Goal: Task Accomplishment & Management: Manage account settings

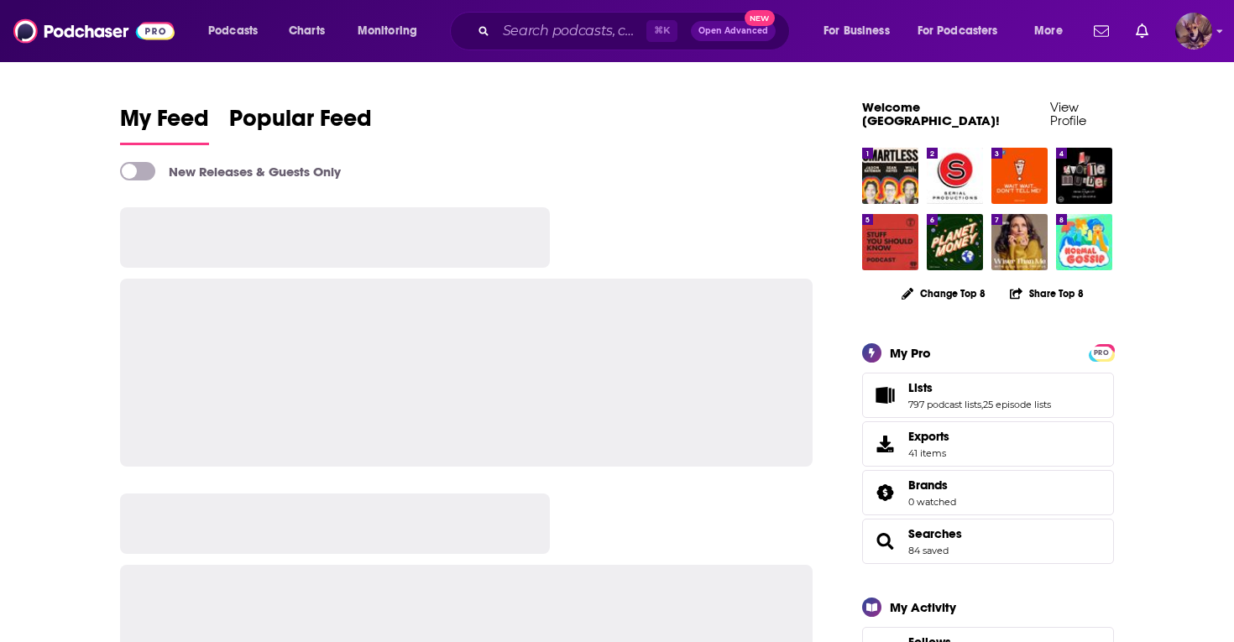
click at [1205, 25] on img "Logged in as SydneyDemo" at bounding box center [1193, 31] width 37 height 37
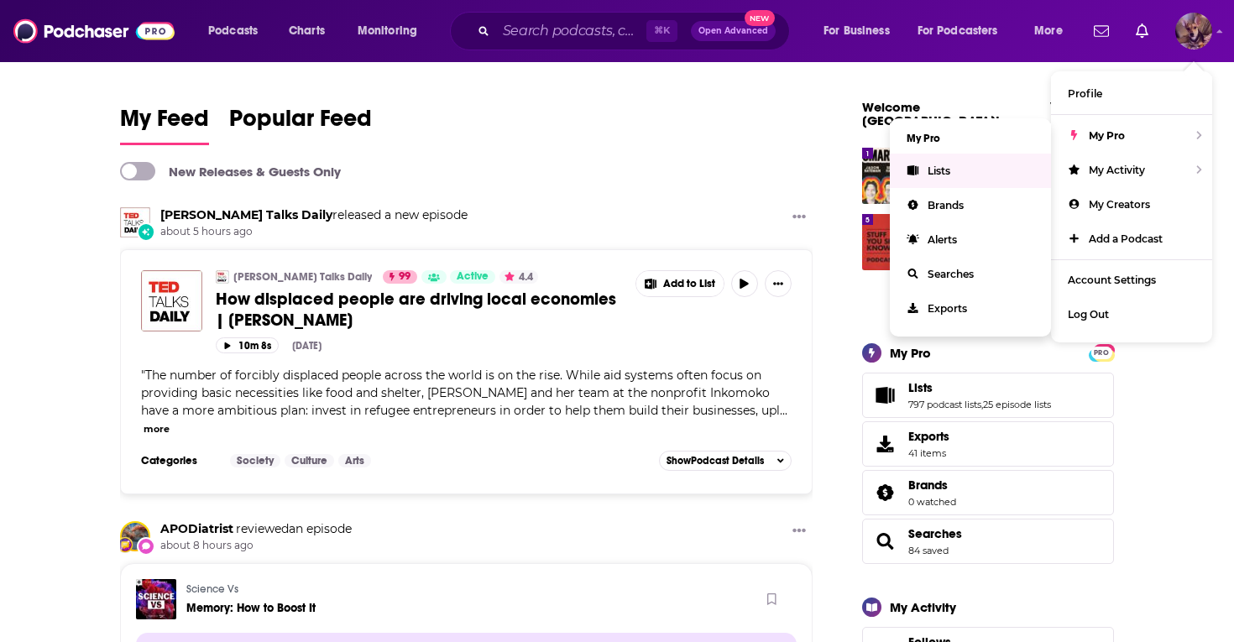
click at [934, 159] on link "Lists" at bounding box center [970, 171] width 161 height 34
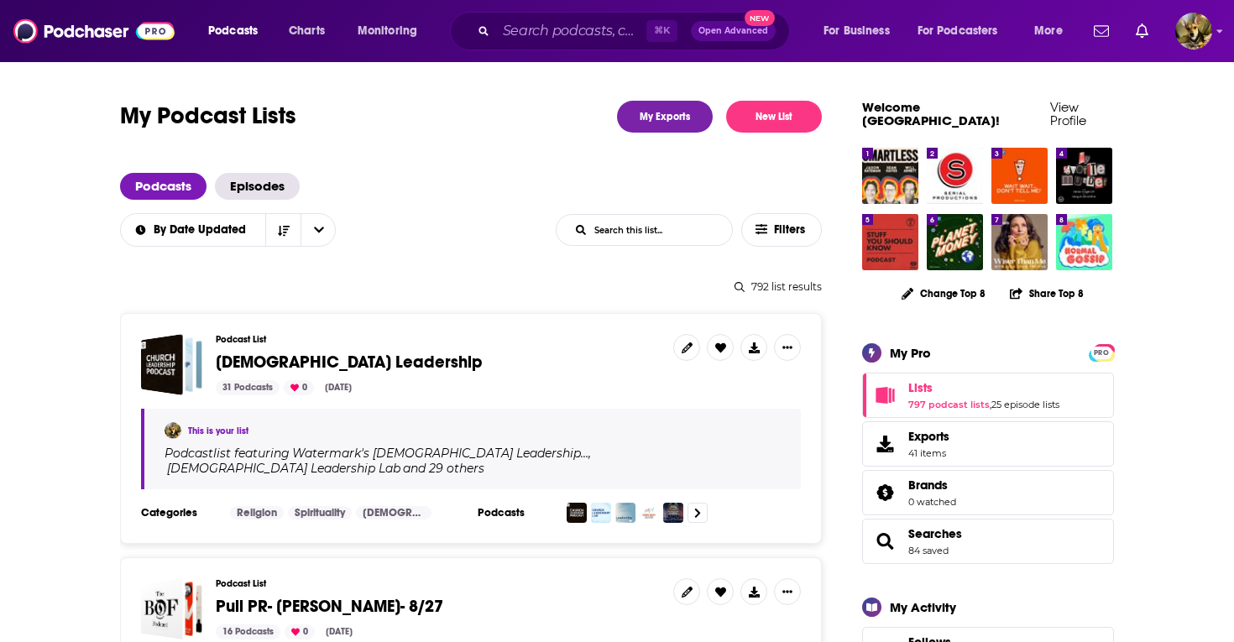
click at [685, 234] on input "List Search Input" at bounding box center [644, 230] width 175 height 30
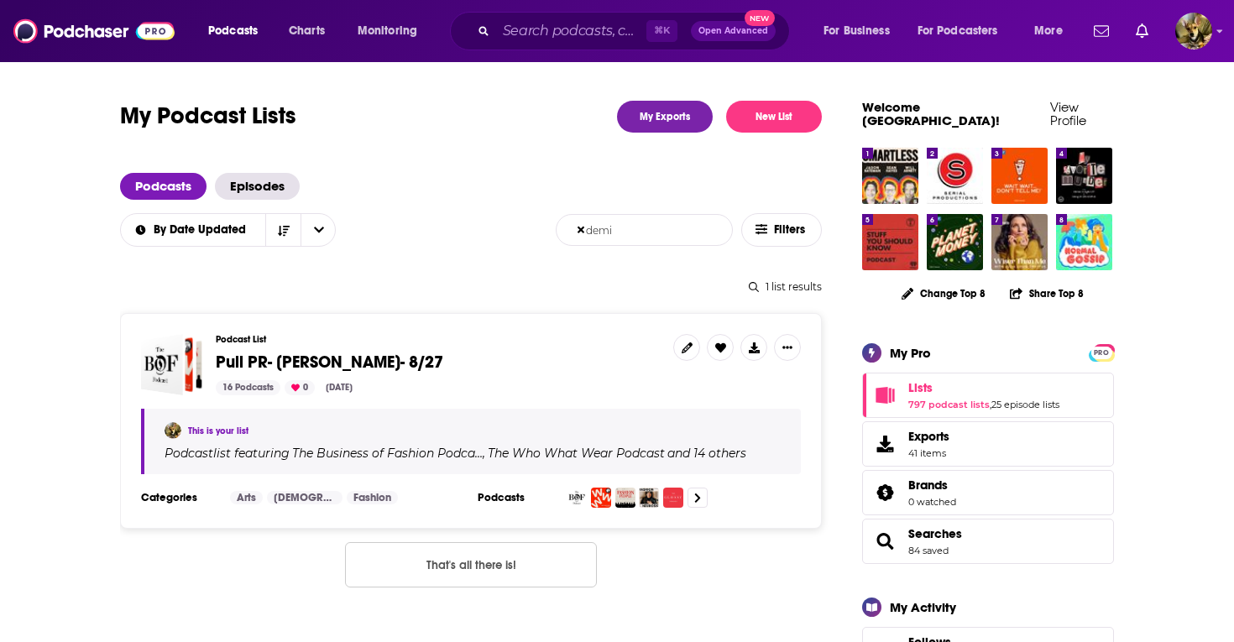
type input "demi"
click at [286, 361] on span "Pull PR- [PERSON_NAME]- 8/27" at bounding box center [330, 362] width 228 height 21
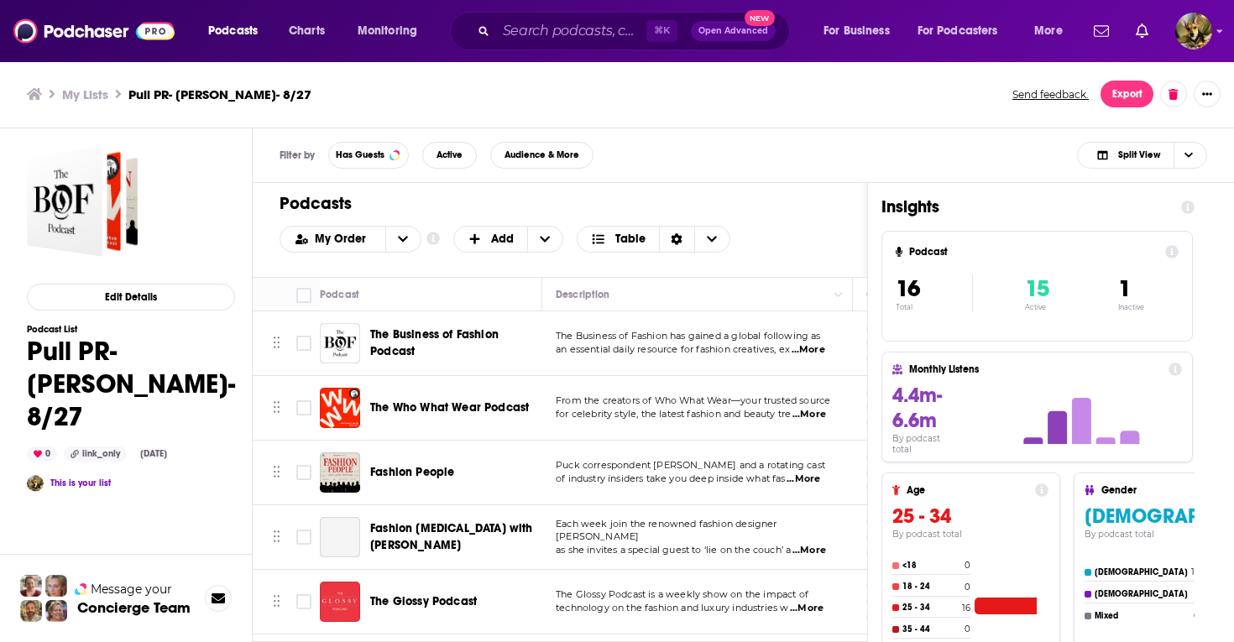
click at [392, 341] on span "The Business of Fashion Podcast" at bounding box center [434, 342] width 128 height 31
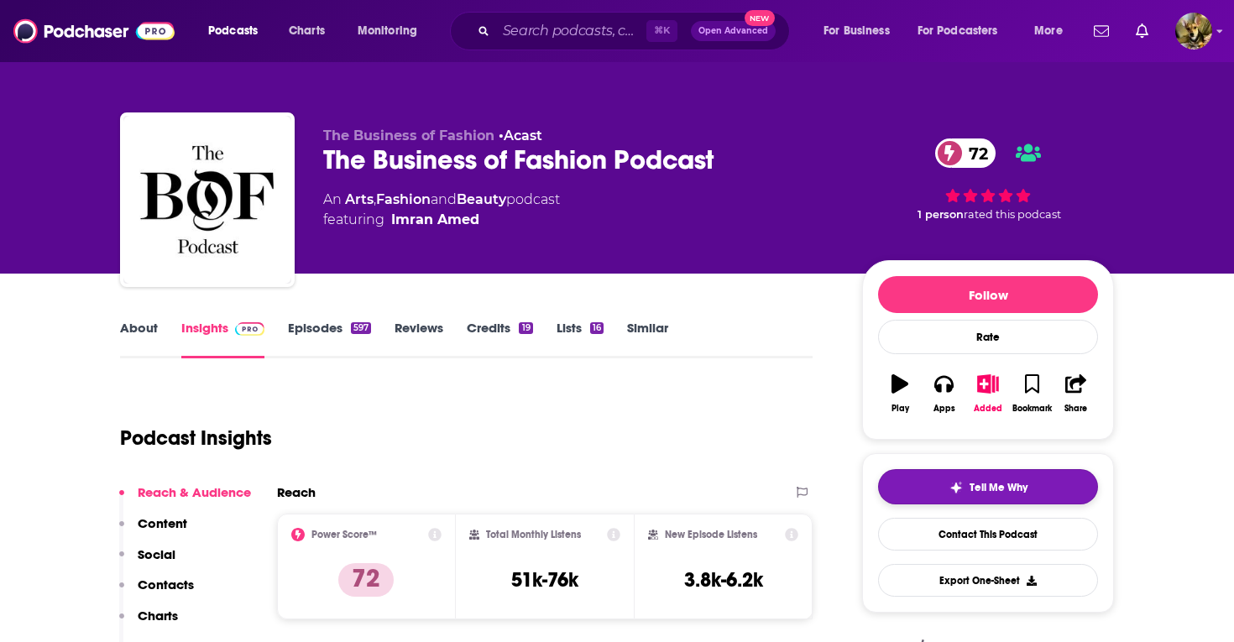
click at [991, 491] on span "Tell Me Why" at bounding box center [999, 487] width 58 height 13
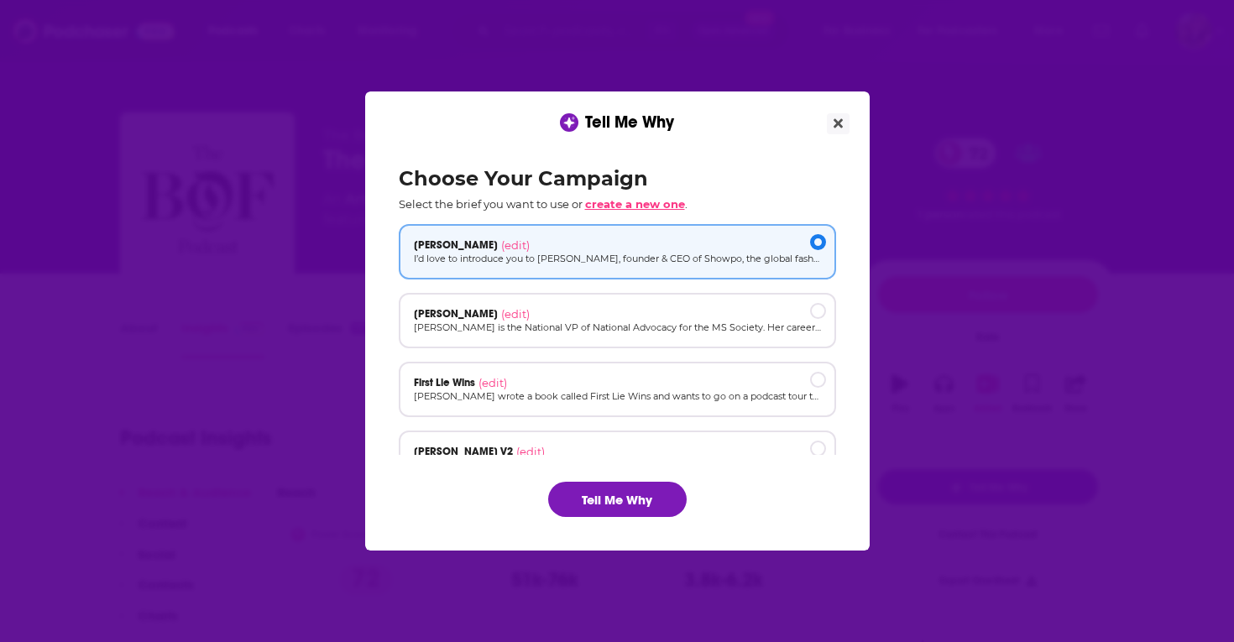
click at [620, 205] on span "create a new one" at bounding box center [635, 203] width 100 height 13
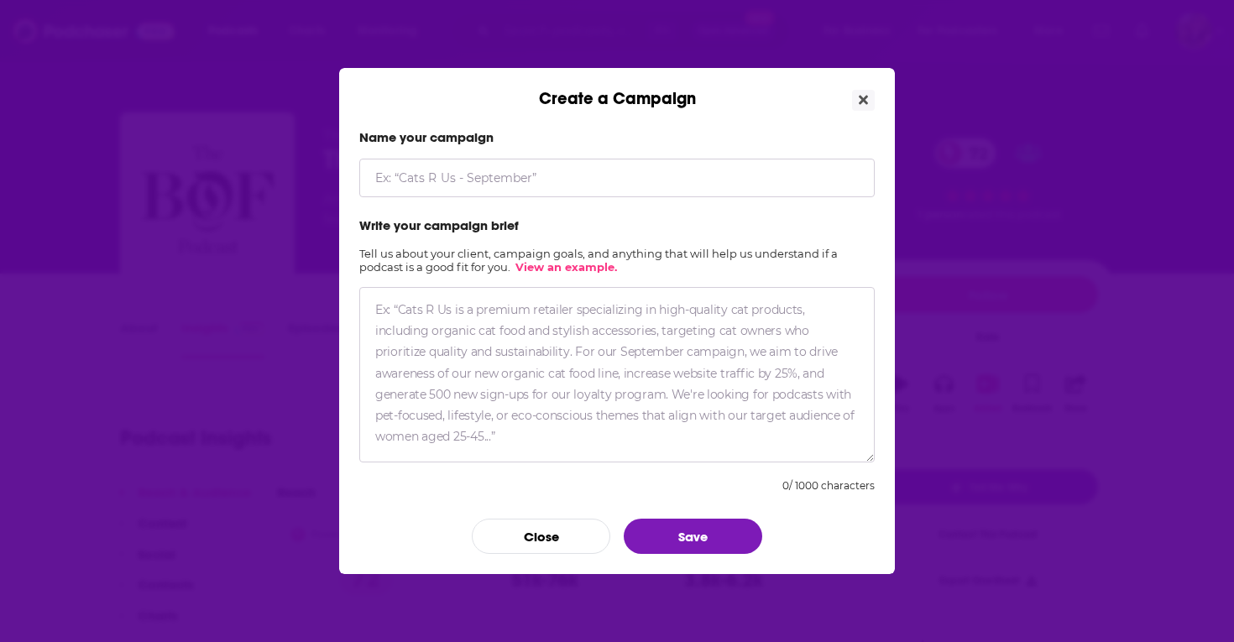
click at [416, 308] on textarea "Create a Campaign" at bounding box center [616, 374] width 515 height 175
paste textarea "I’d love to introduce you to LA-native Demi Marchese, founder of 12th Tribe, a …"
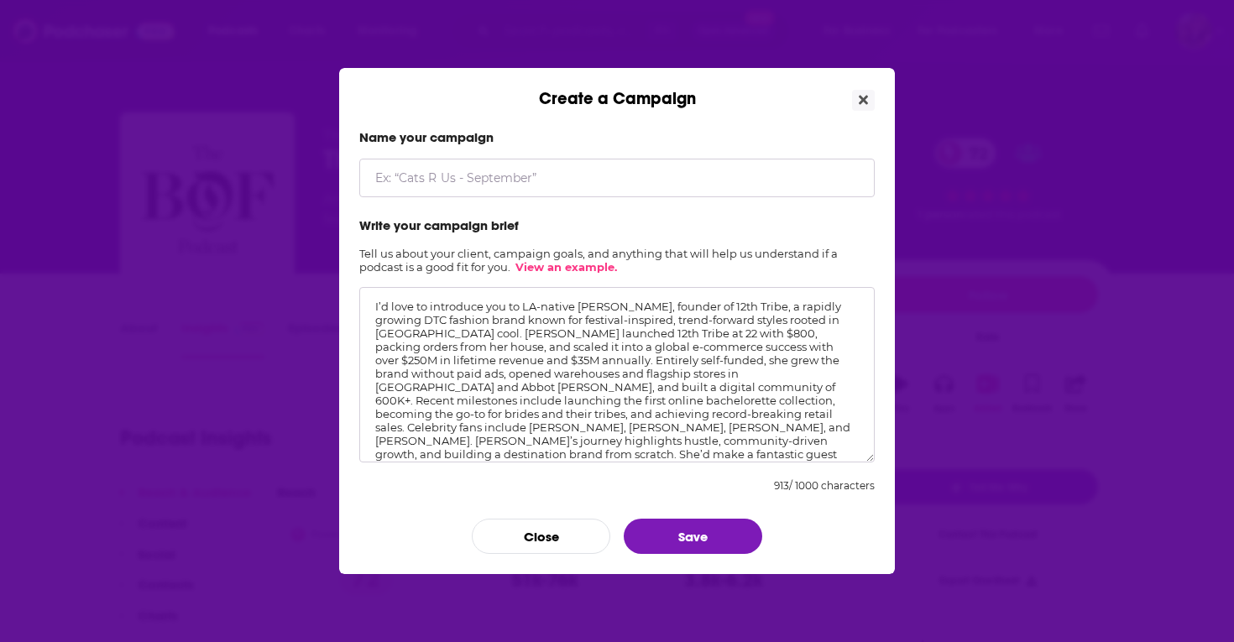
type textarea "I’d love to introduce you to LA-native Demi Marchese, founder of 12th Tribe, a …"
click at [428, 179] on input "Create a Campaign" at bounding box center [616, 178] width 515 height 39
type input "Demi Marchese"
click at [680, 533] on button "Save" at bounding box center [693, 536] width 139 height 35
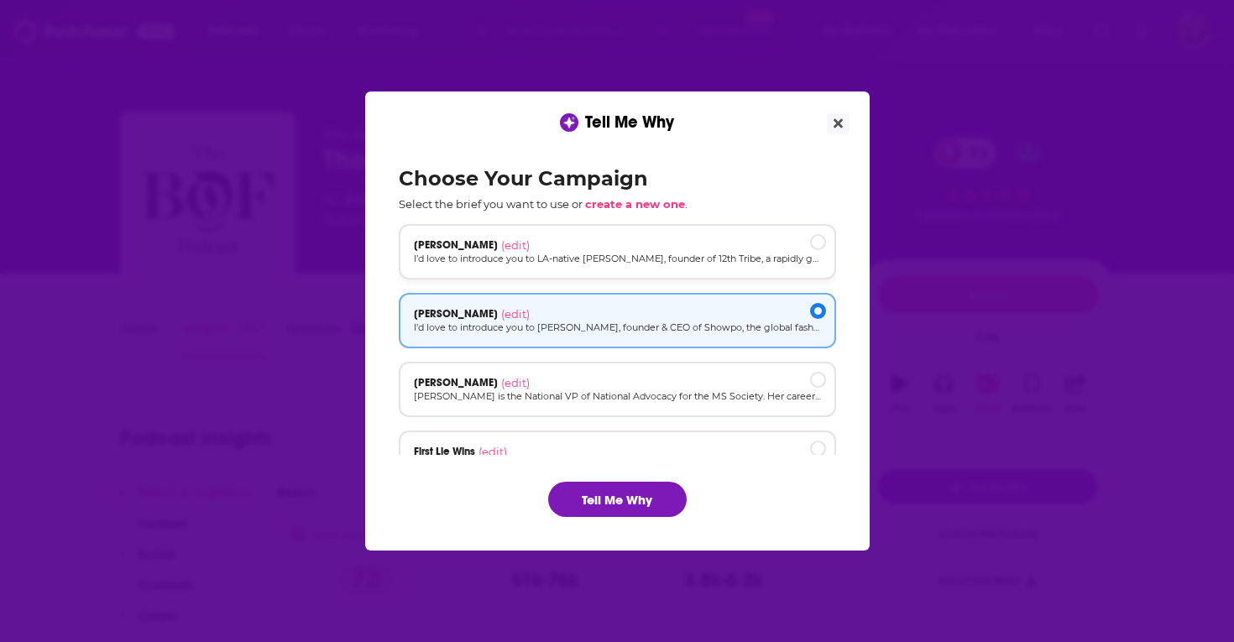
click at [605, 248] on div "Demi Marchese (edit)" at bounding box center [617, 244] width 407 height 13
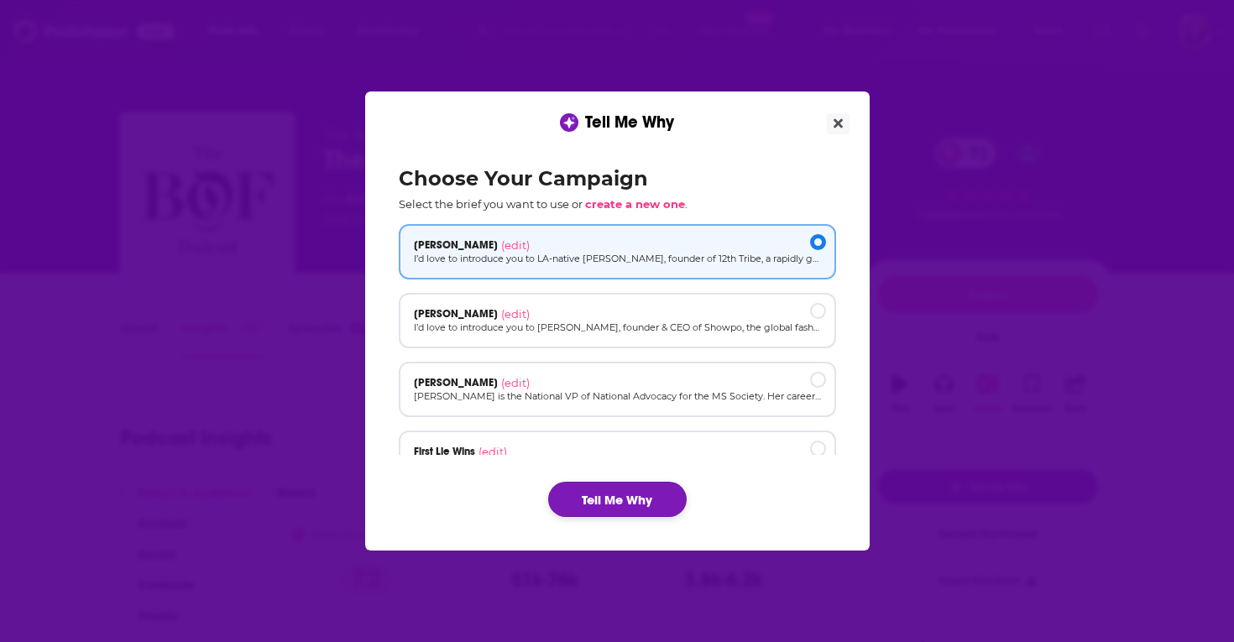
click at [612, 496] on button "Tell Me Why" at bounding box center [617, 499] width 139 height 35
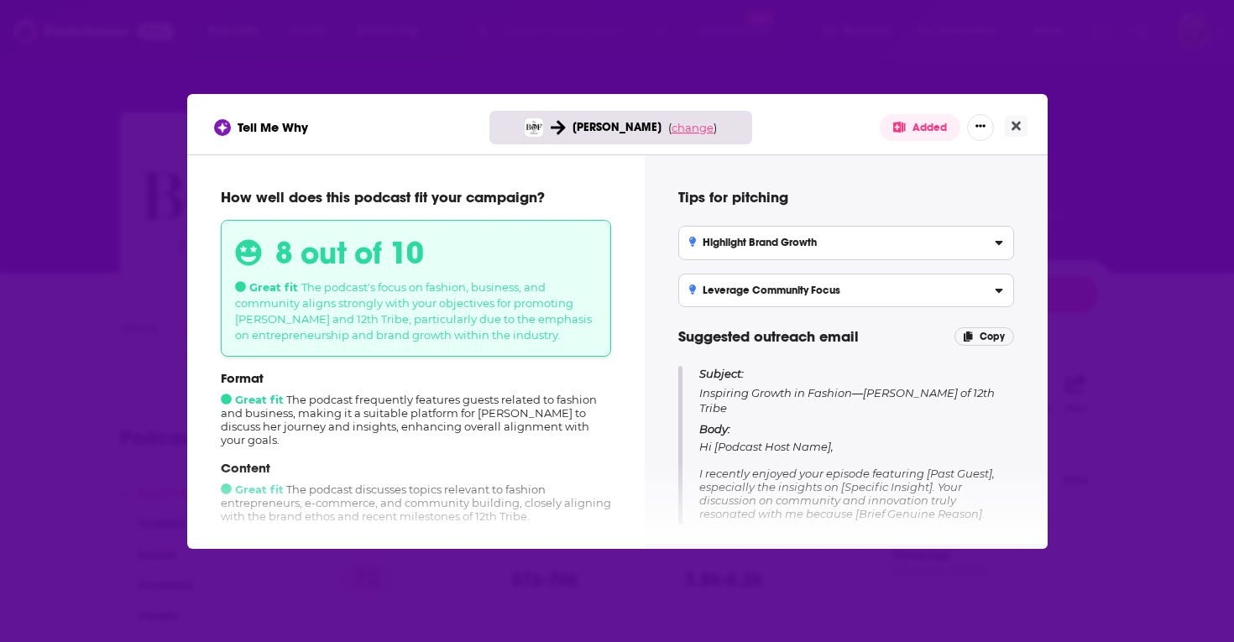
click at [685, 127] on span "change" at bounding box center [693, 127] width 42 height 13
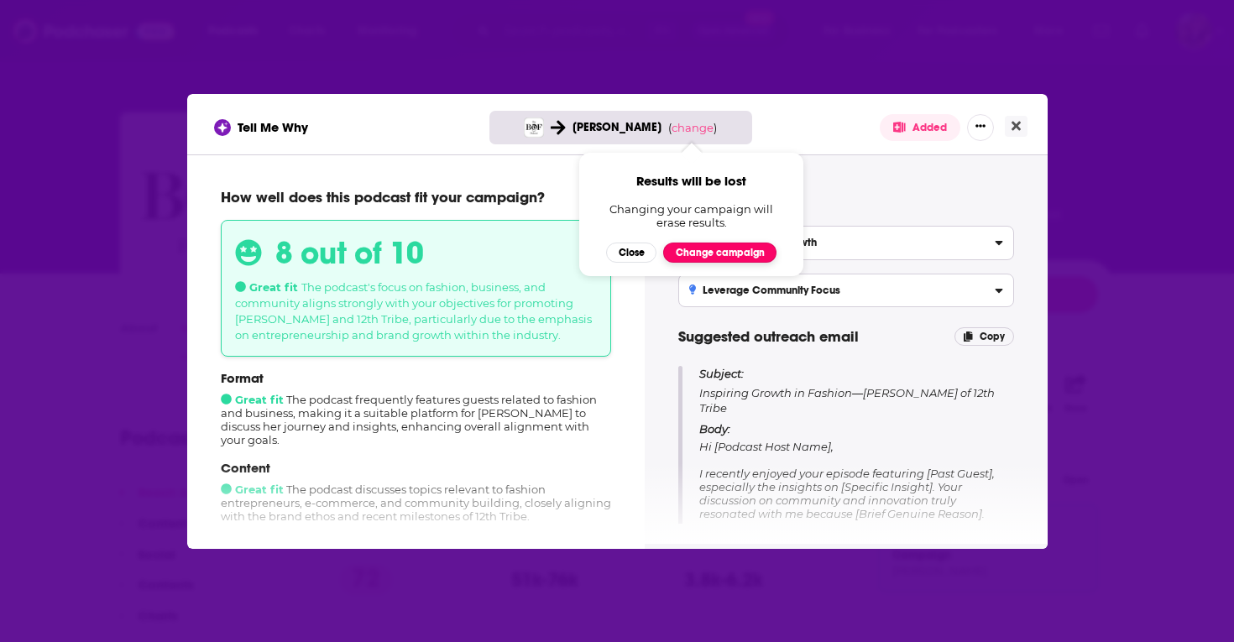
click at [705, 254] on button "Change campaign" at bounding box center [719, 253] width 113 height 20
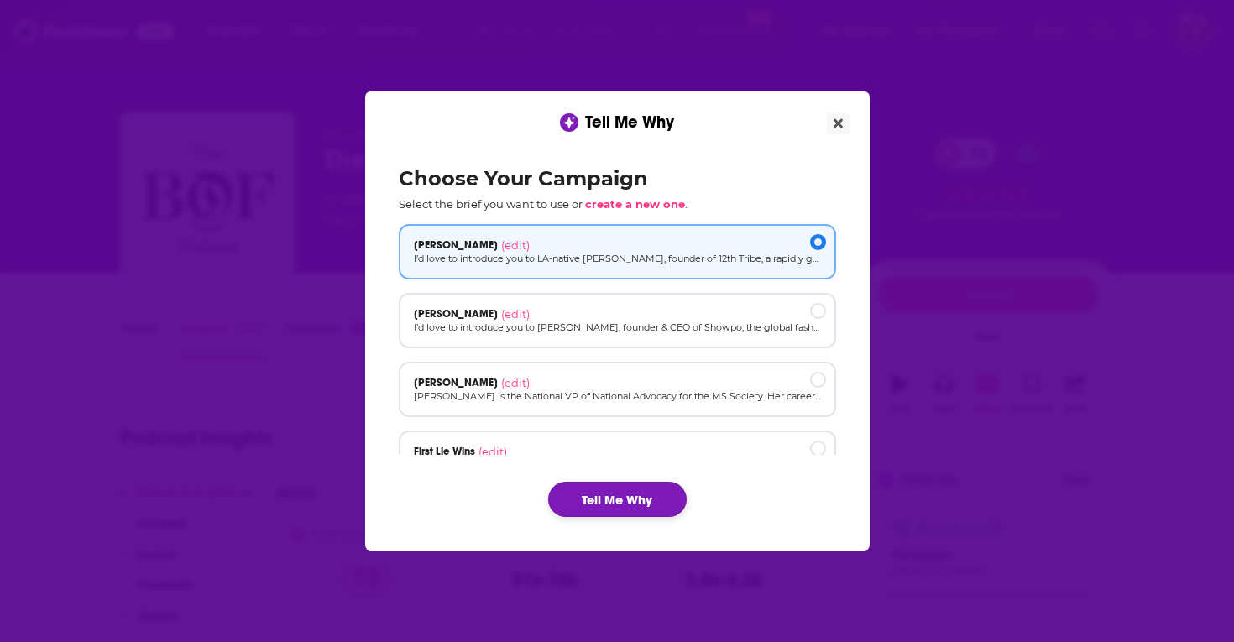
click at [612, 504] on button "Tell Me Why" at bounding box center [617, 499] width 139 height 35
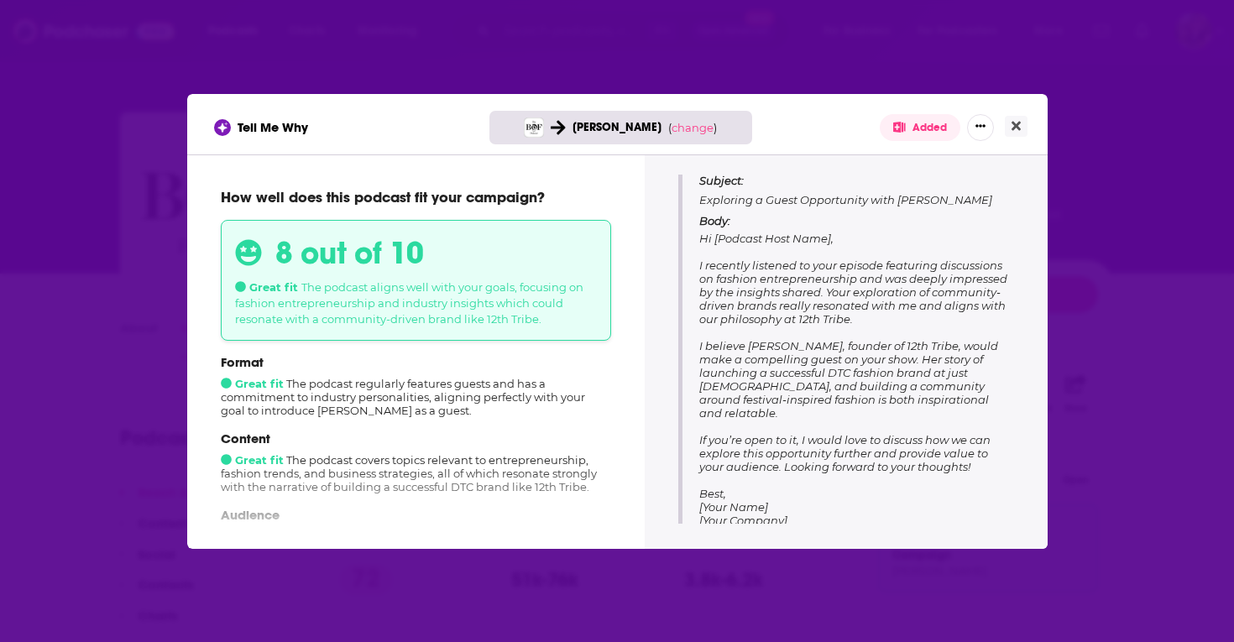
scroll to position [195, 0]
click at [1016, 118] on button "Close" at bounding box center [1016, 126] width 23 height 21
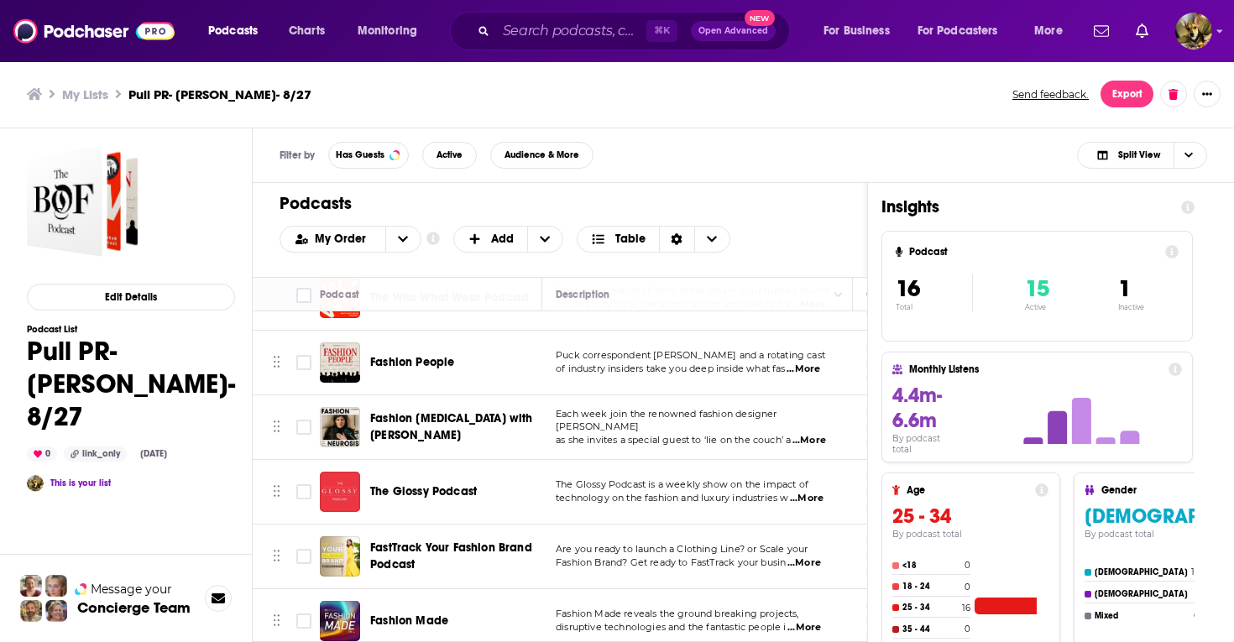
scroll to position [169, 0]
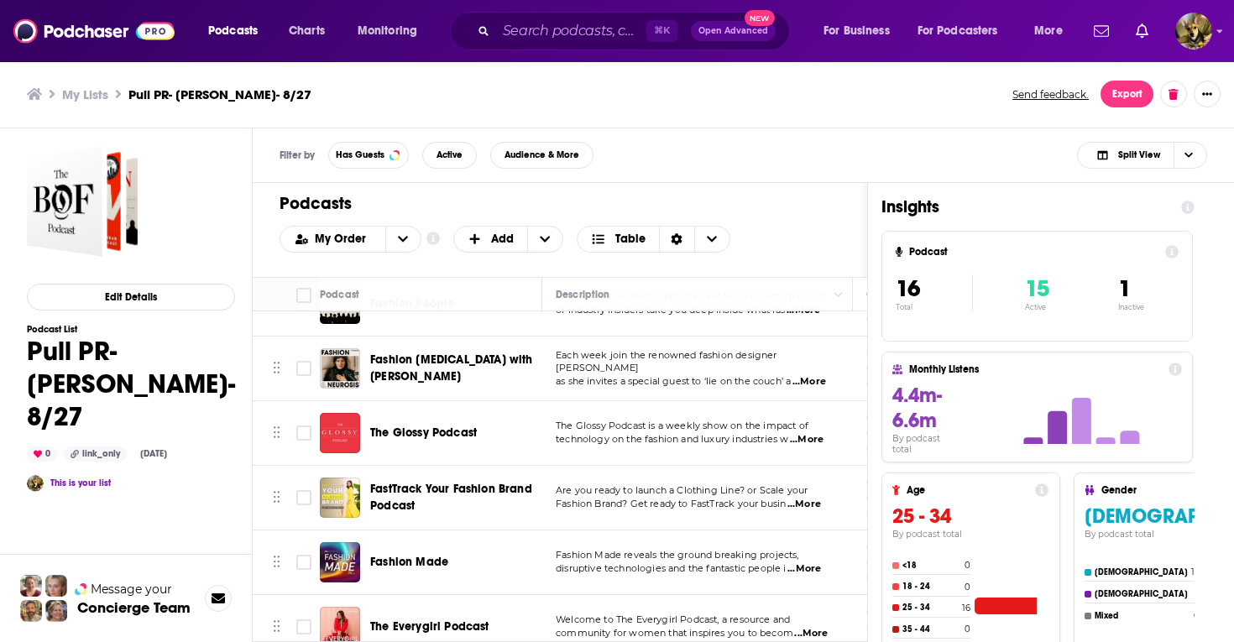
click at [414, 429] on span "The Glossy Podcast" at bounding box center [423, 433] width 107 height 14
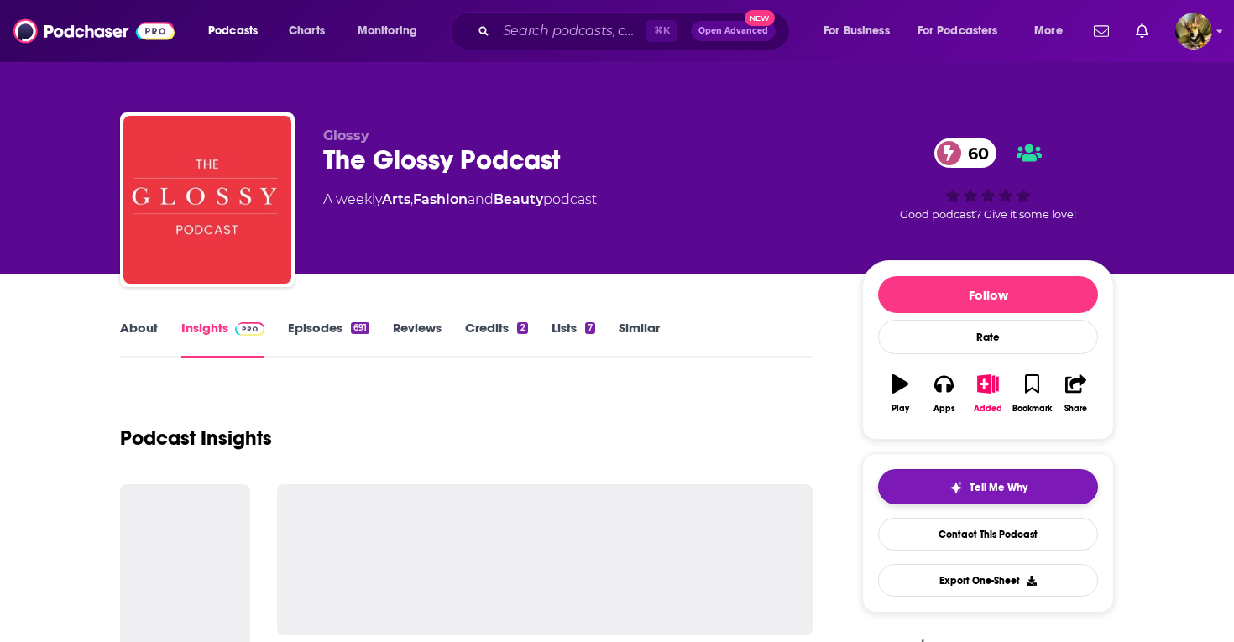
click at [977, 489] on span "Tell Me Why" at bounding box center [999, 487] width 58 height 13
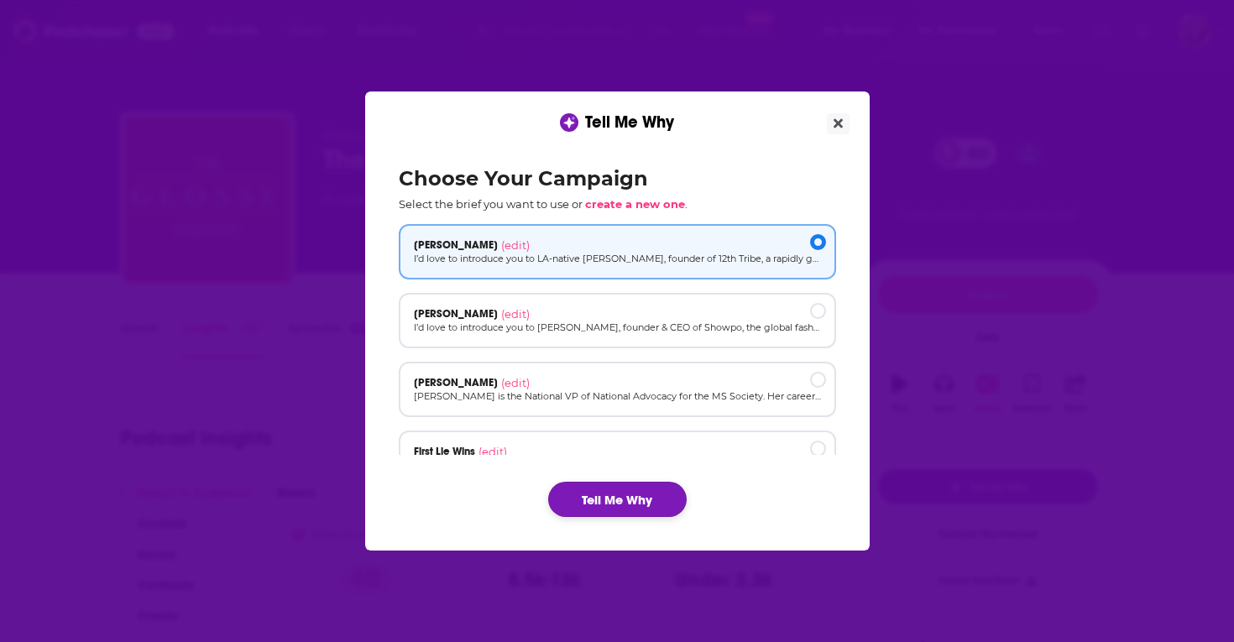
click at [618, 508] on button "Tell Me Why" at bounding box center [617, 499] width 139 height 35
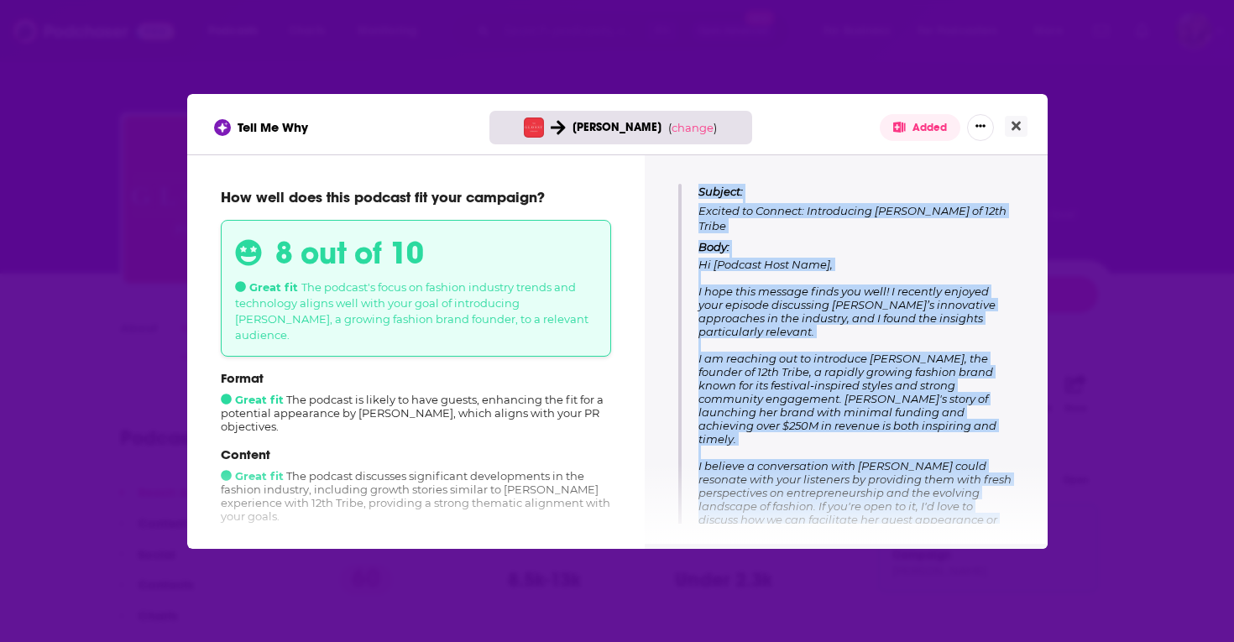
scroll to position [107, 0]
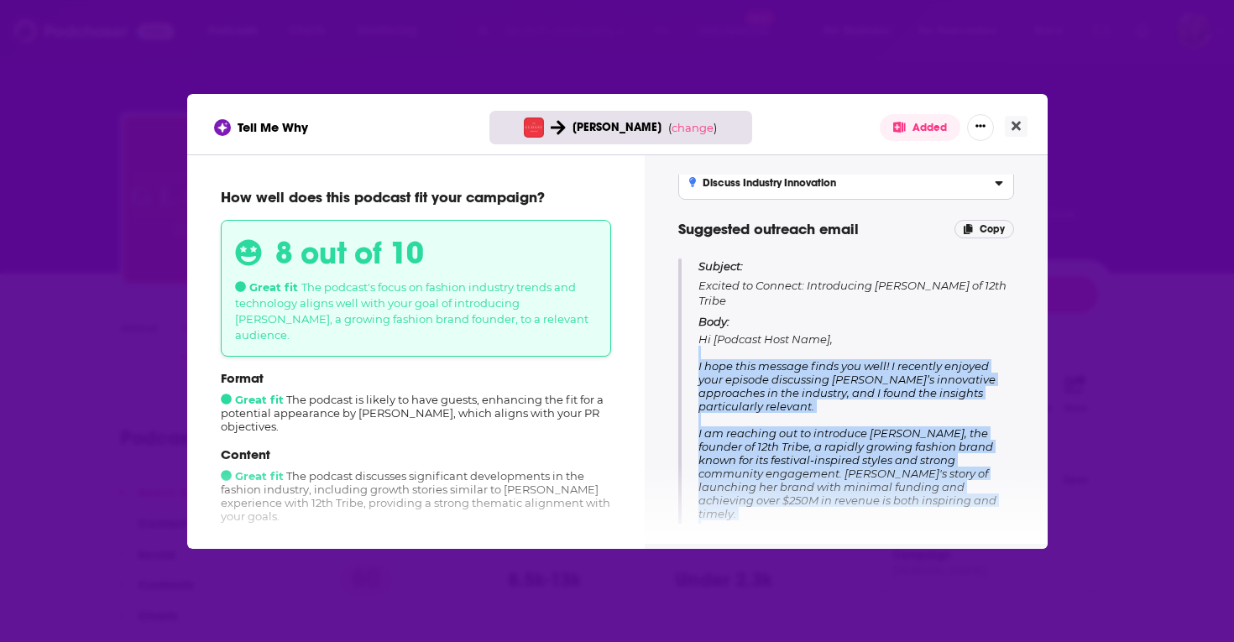
drag, startPoint x: 857, startPoint y: 404, endPoint x: 692, endPoint y: 347, distance: 175.0
click at [692, 347] on div "Subject: Excited to Connect: Introducing Demi Marchese of 12th Tribe Body: Hi […" at bounding box center [846, 484] width 336 height 450
copy span "I hope this message finds you well! I recently enjoyed your episode discussing …"
click at [1013, 130] on icon "Close" at bounding box center [1016, 125] width 9 height 13
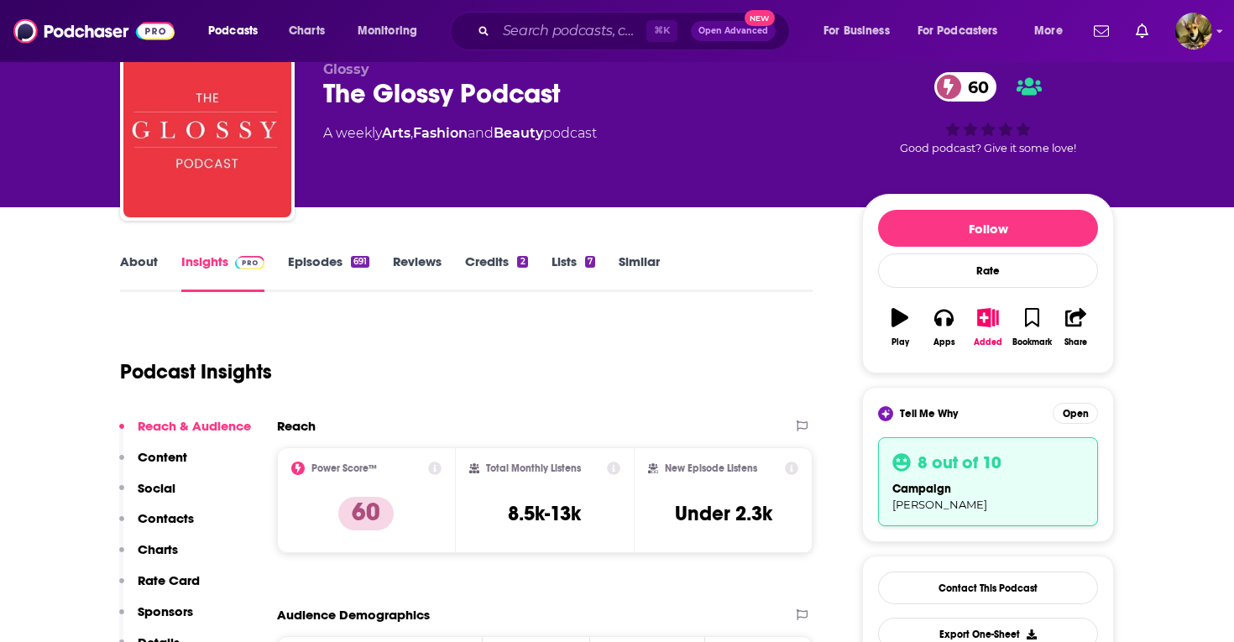
scroll to position [67, 0]
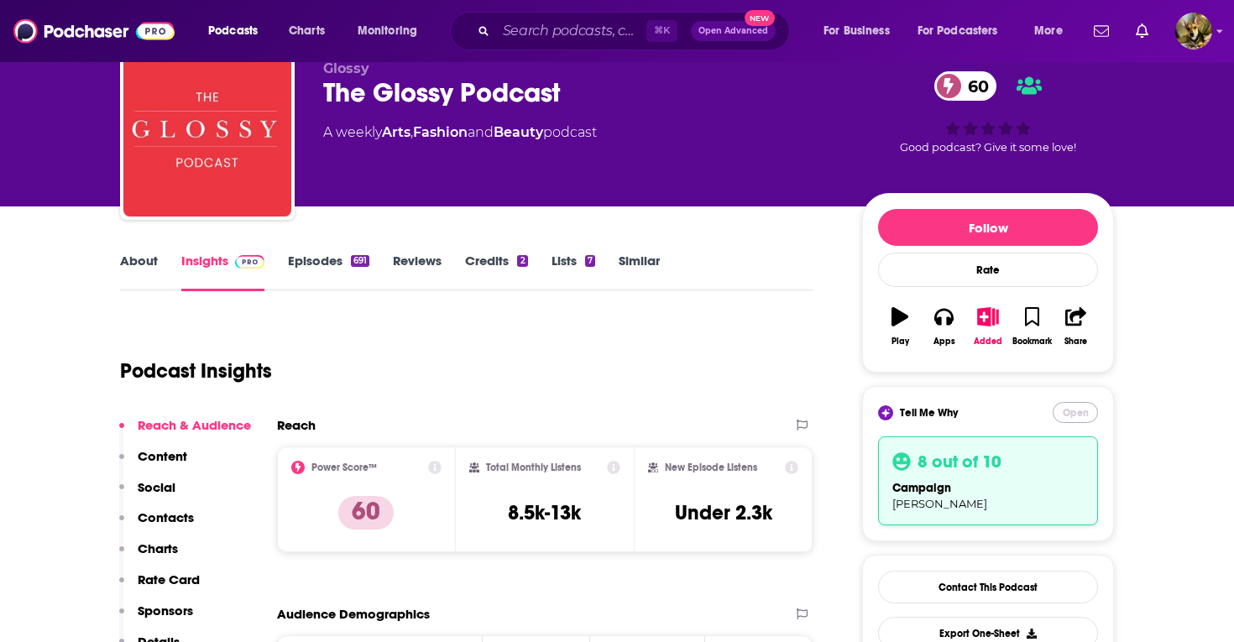
click at [1078, 420] on button "Open" at bounding box center [1075, 412] width 45 height 21
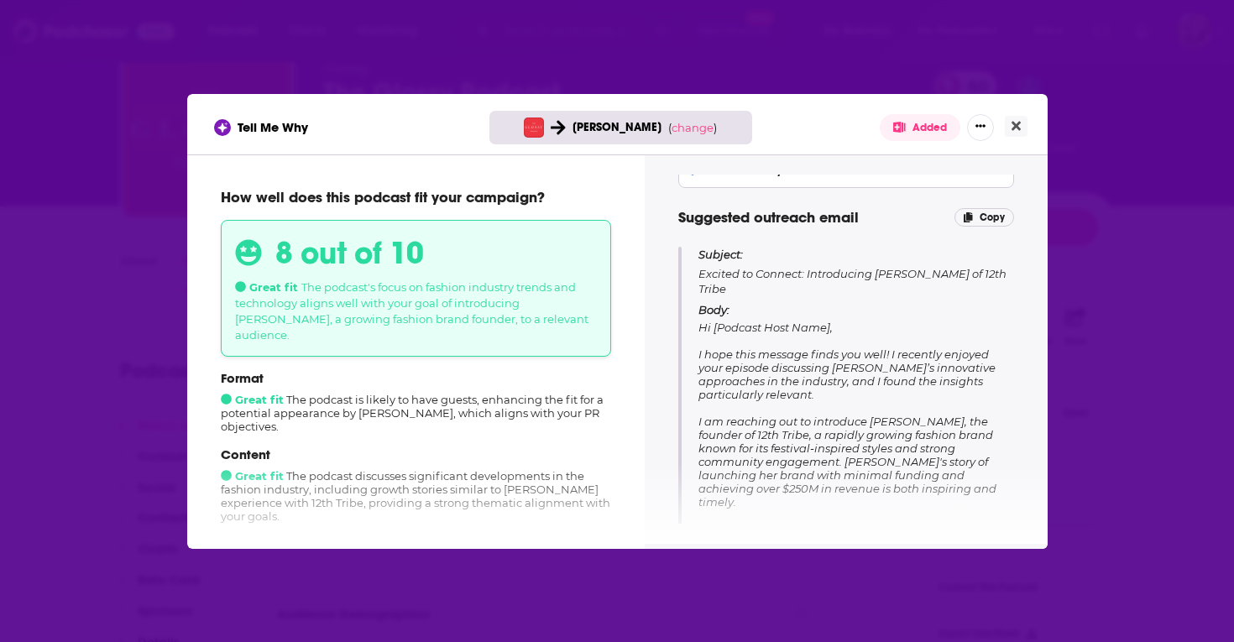
scroll to position [120, 0]
click at [1013, 129] on icon "Close" at bounding box center [1016, 125] width 9 height 13
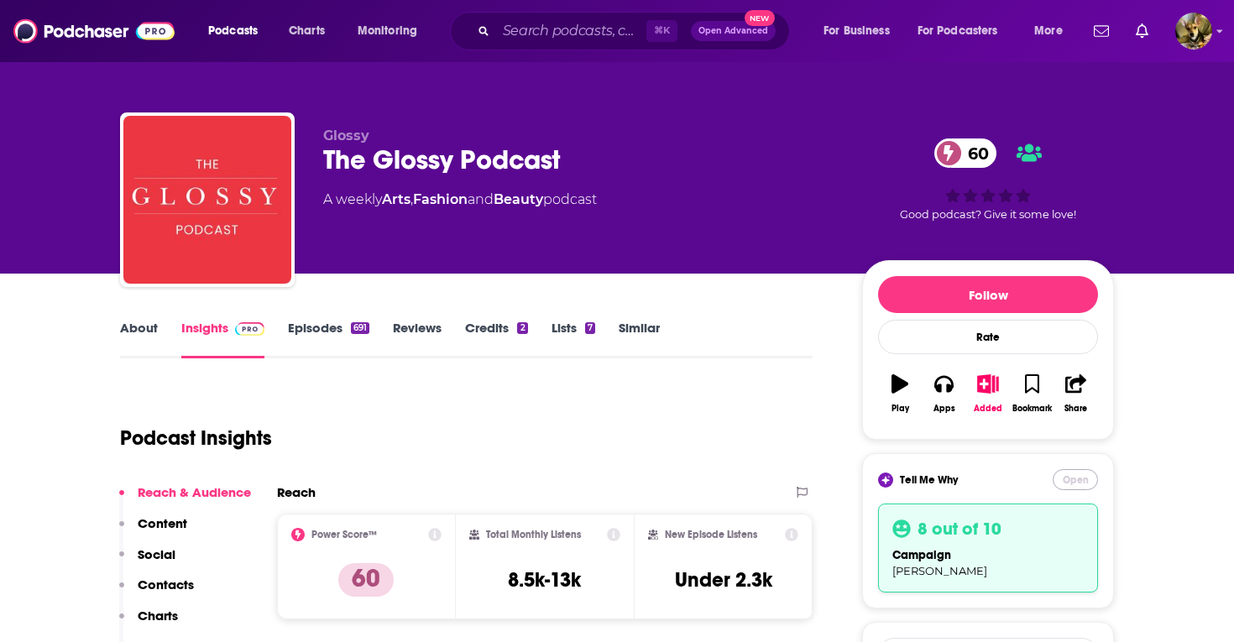
scroll to position [67, 0]
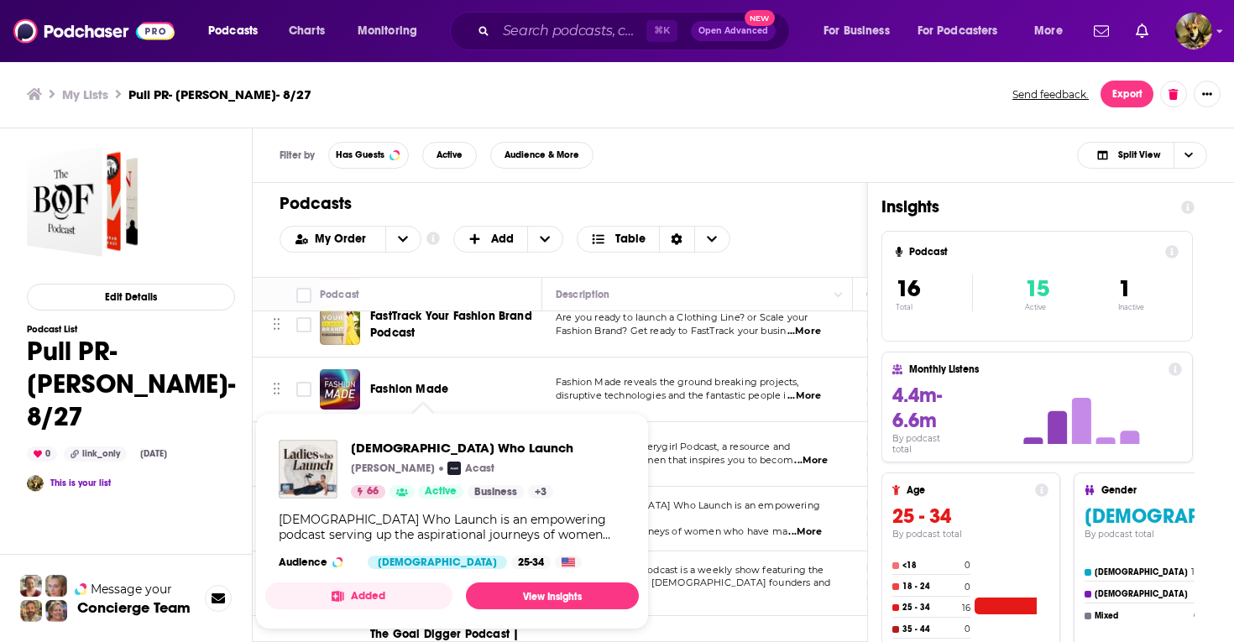
scroll to position [337, 0]
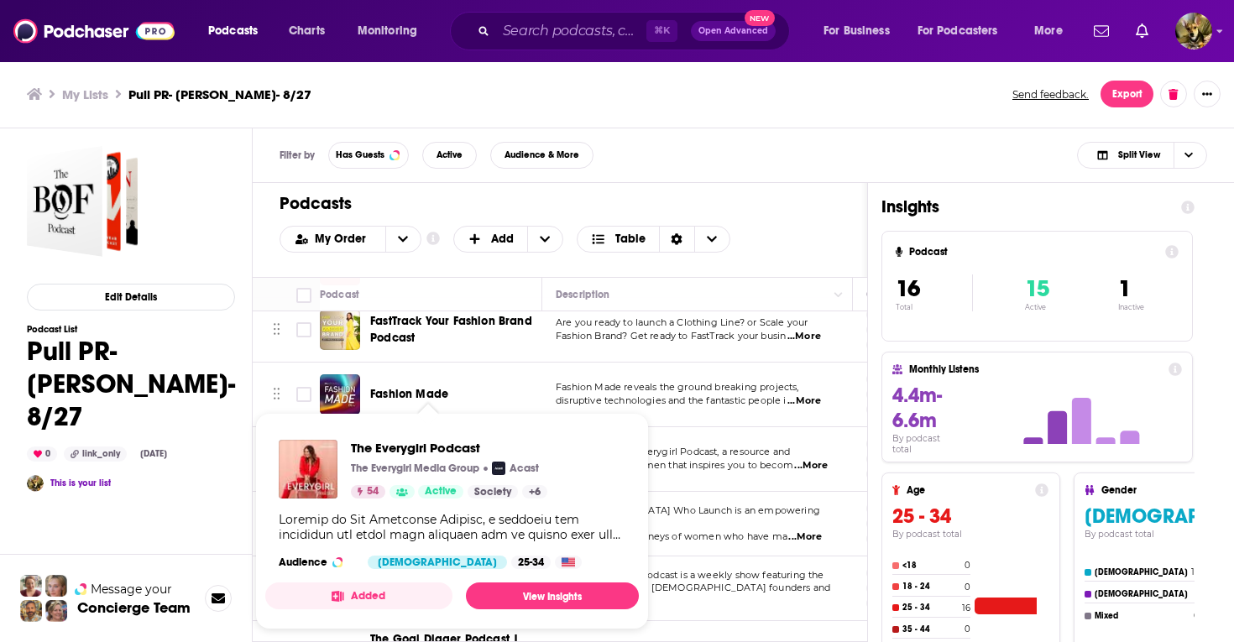
click at [416, 458] on div "The Everygirl Podcast The Everygirl Media Group Acast 54 Active Society + 6" at bounding box center [449, 469] width 196 height 59
click at [384, 442] on span "The Everygirl Podcast" at bounding box center [449, 448] width 196 height 16
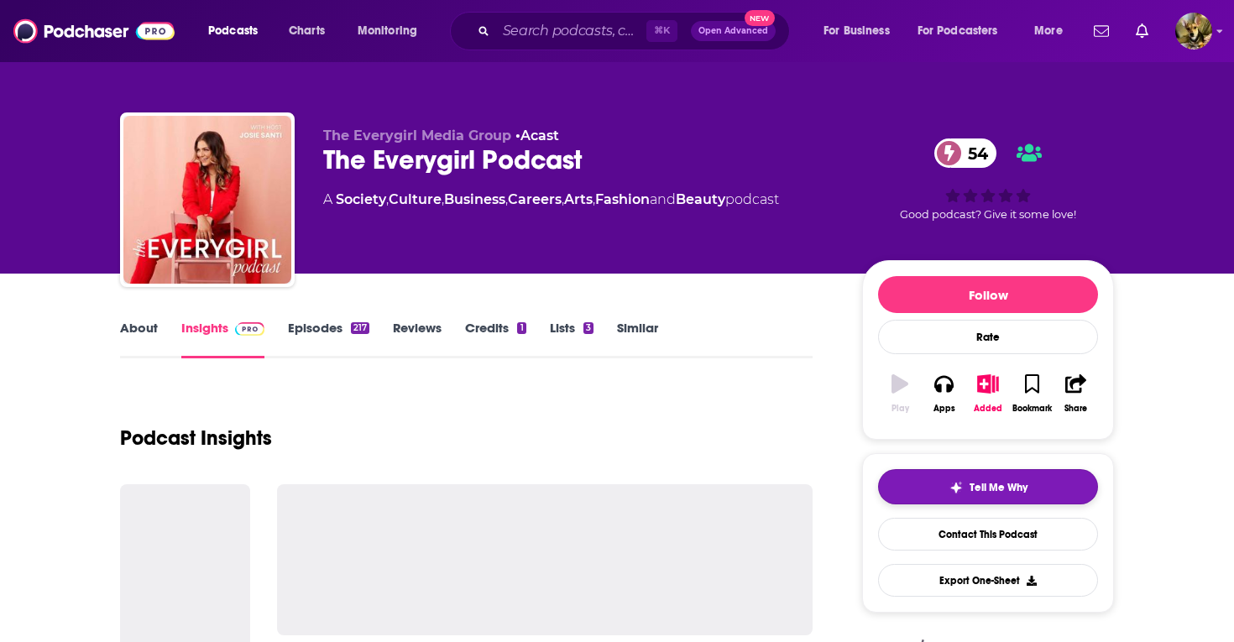
click at [992, 479] on button "Tell Me Why" at bounding box center [988, 486] width 220 height 35
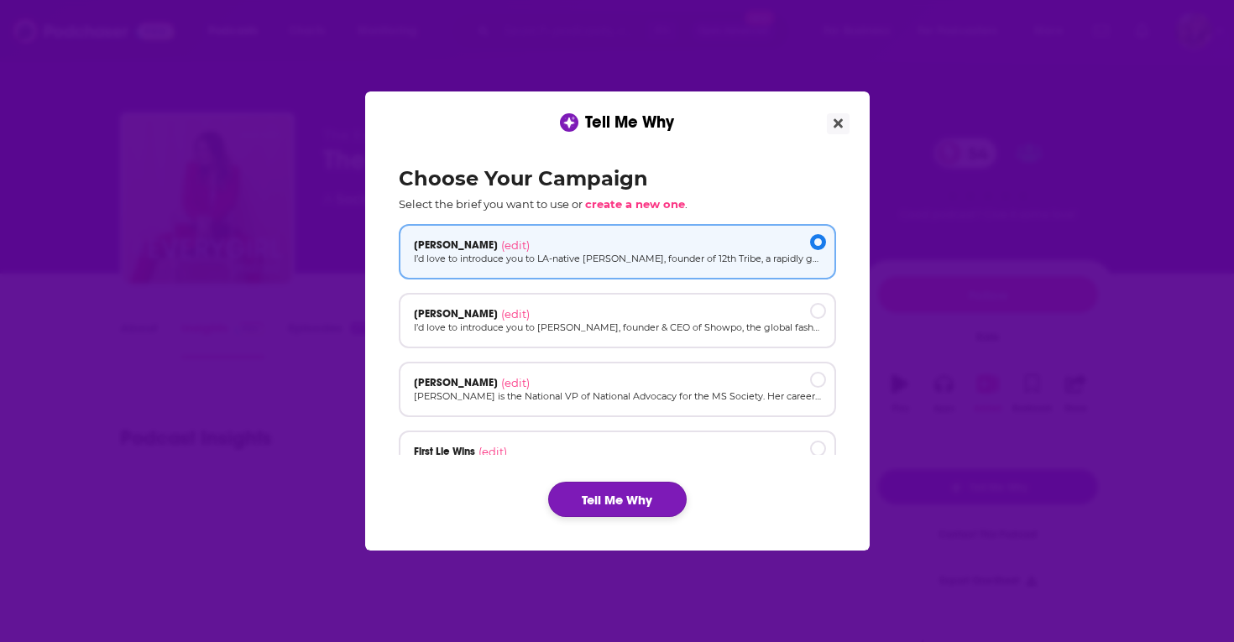
click at [604, 489] on button "Tell Me Why" at bounding box center [617, 499] width 139 height 35
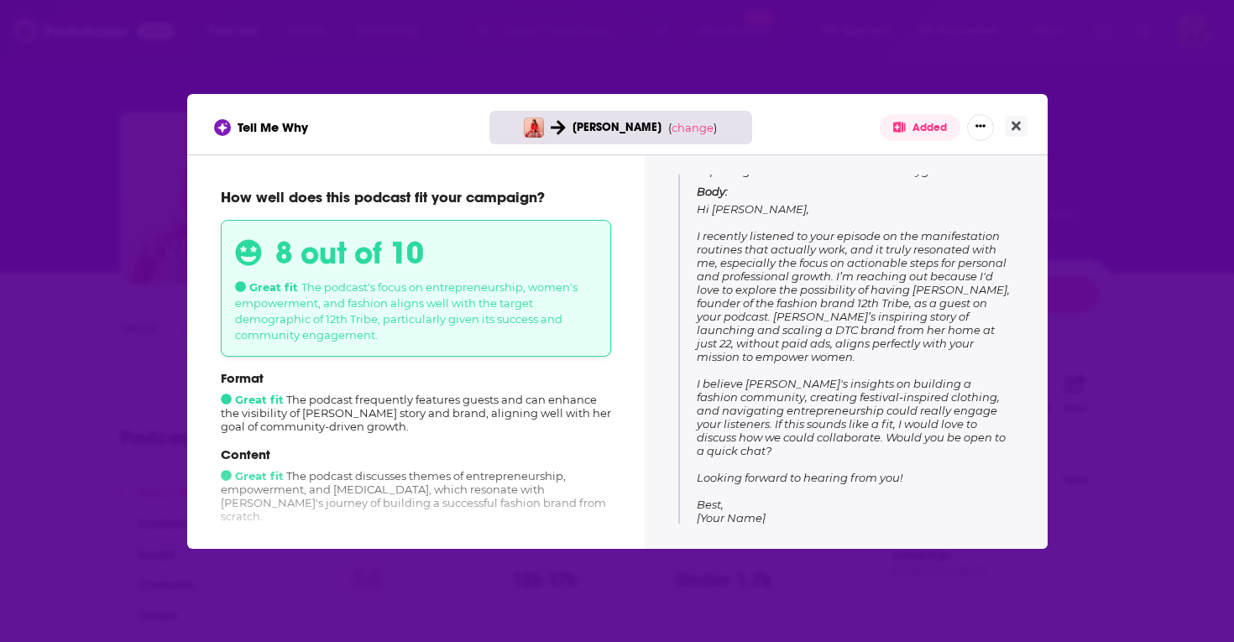
scroll to position [248, 0]
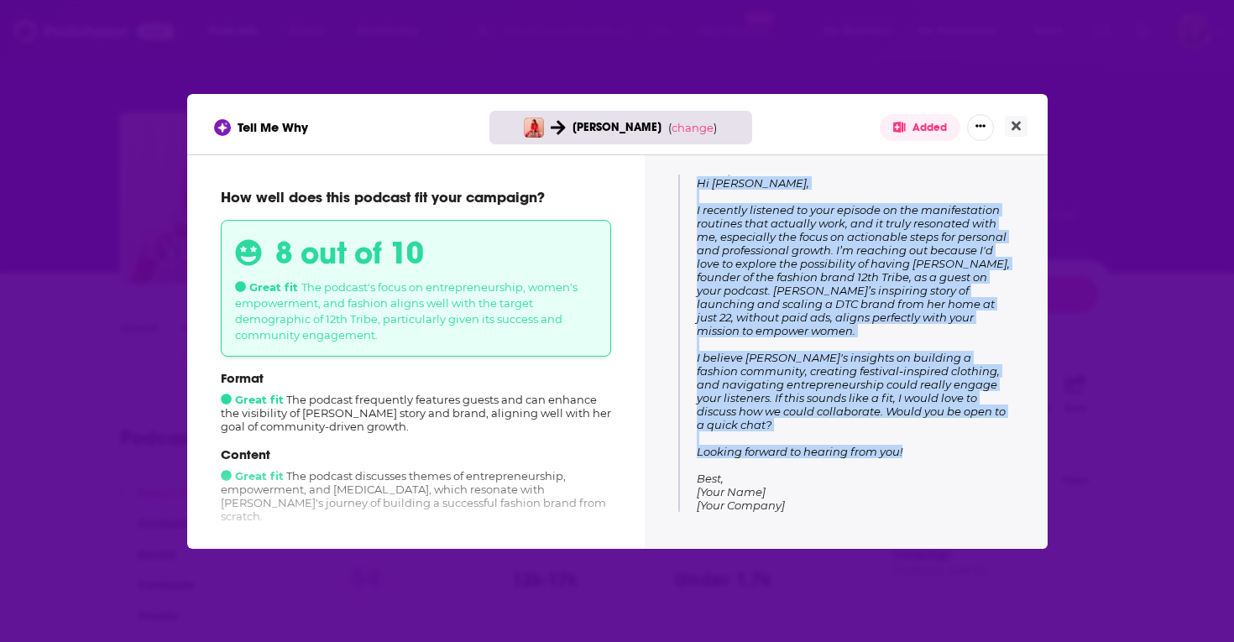
drag, startPoint x: 916, startPoint y: 445, endPoint x: 683, endPoint y: 192, distance: 344.0
click at [683, 192] on div "Subject: Exploring a Collaboration with The Everygirl Podcast Body: Hi Josie, I…" at bounding box center [846, 315] width 336 height 395
copy div "Subject: Exploring a Collaboration with The Everygirl Podcast Body: Hi Josie, I…"
click at [1012, 116] on button "Close" at bounding box center [1016, 126] width 23 height 21
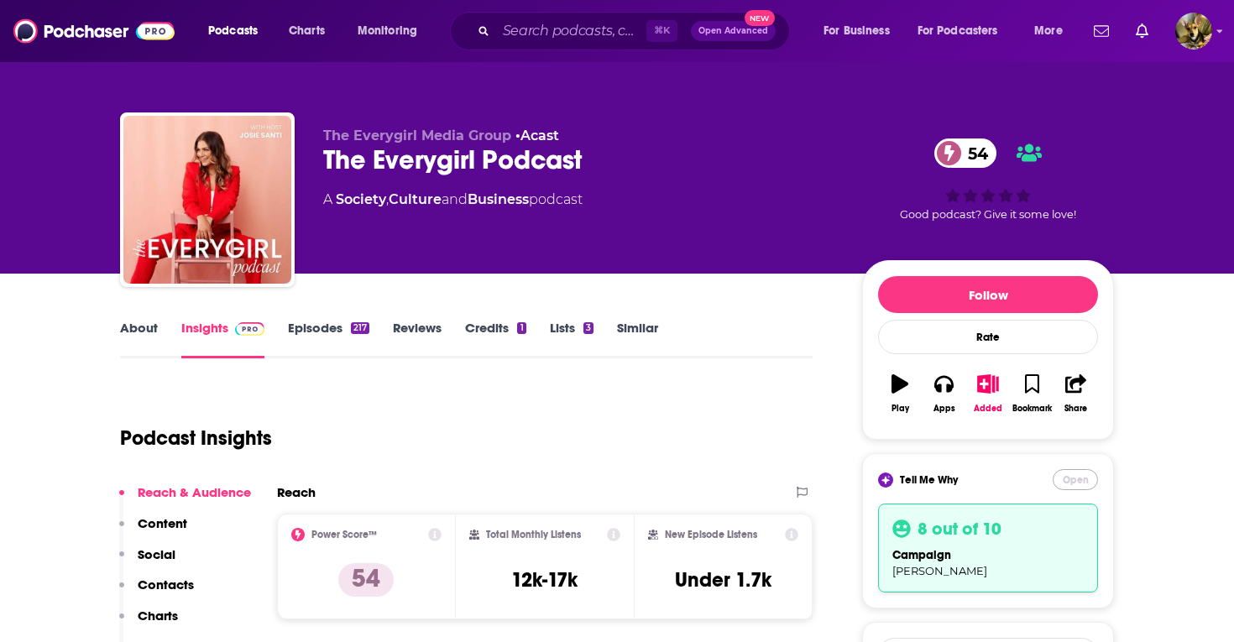
click at [1082, 482] on button "Open" at bounding box center [1075, 479] width 45 height 21
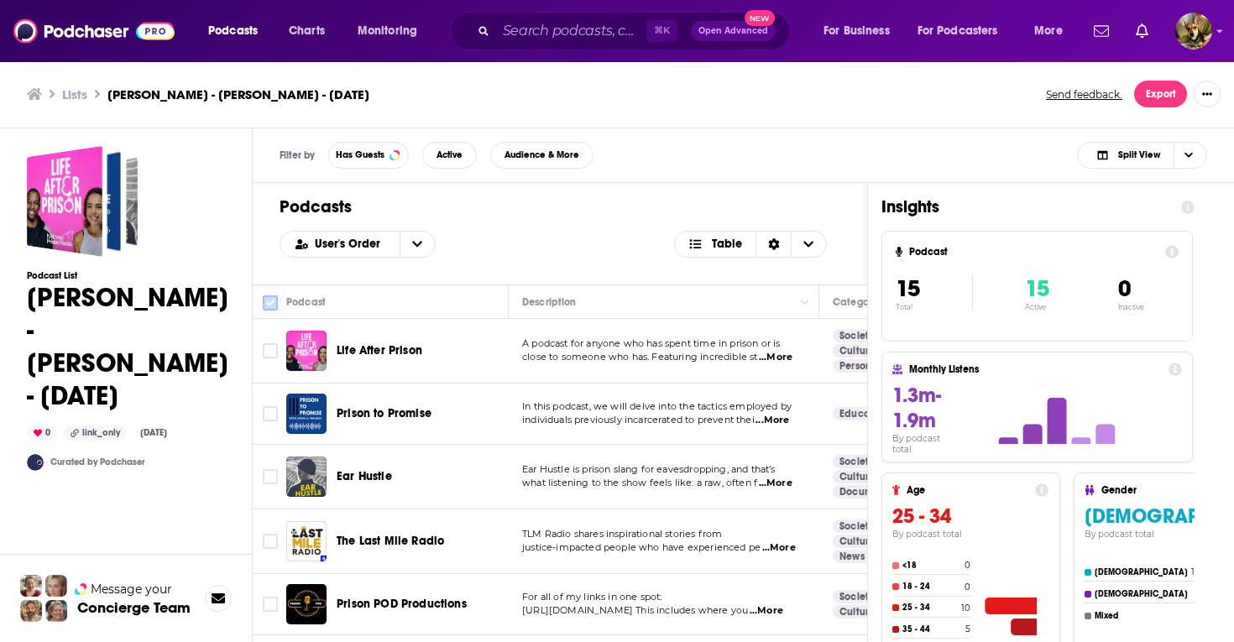
click at [269, 302] on input "Toggle select all" at bounding box center [270, 303] width 15 height 15
checkbox input "true"
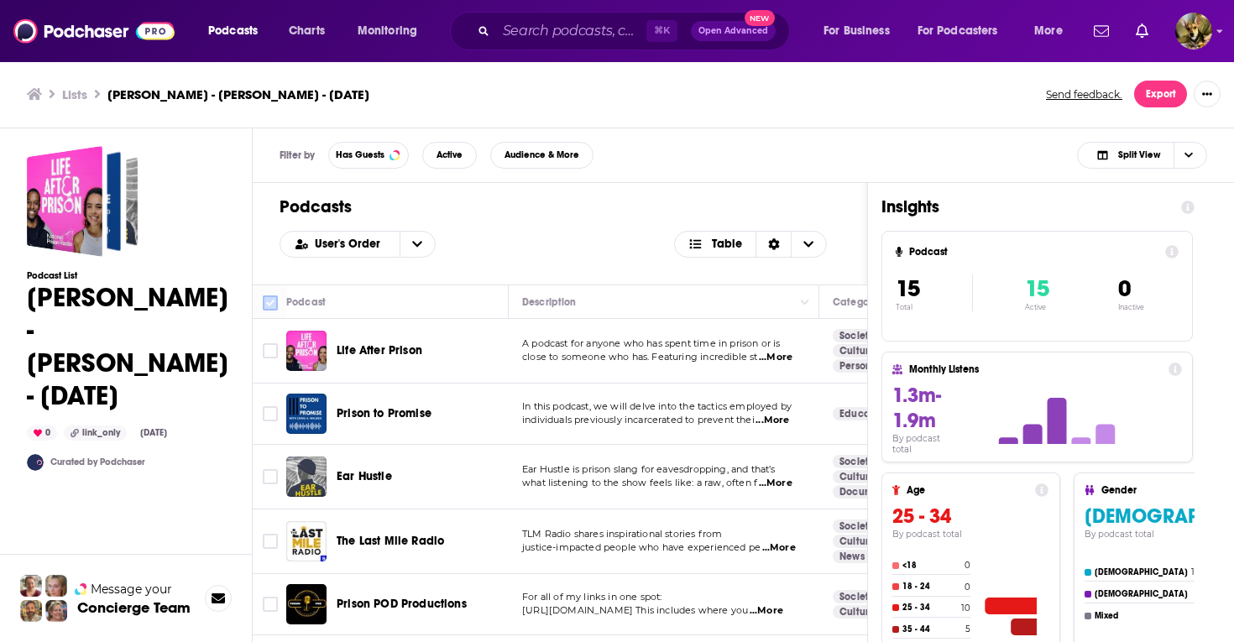
checkbox input "true"
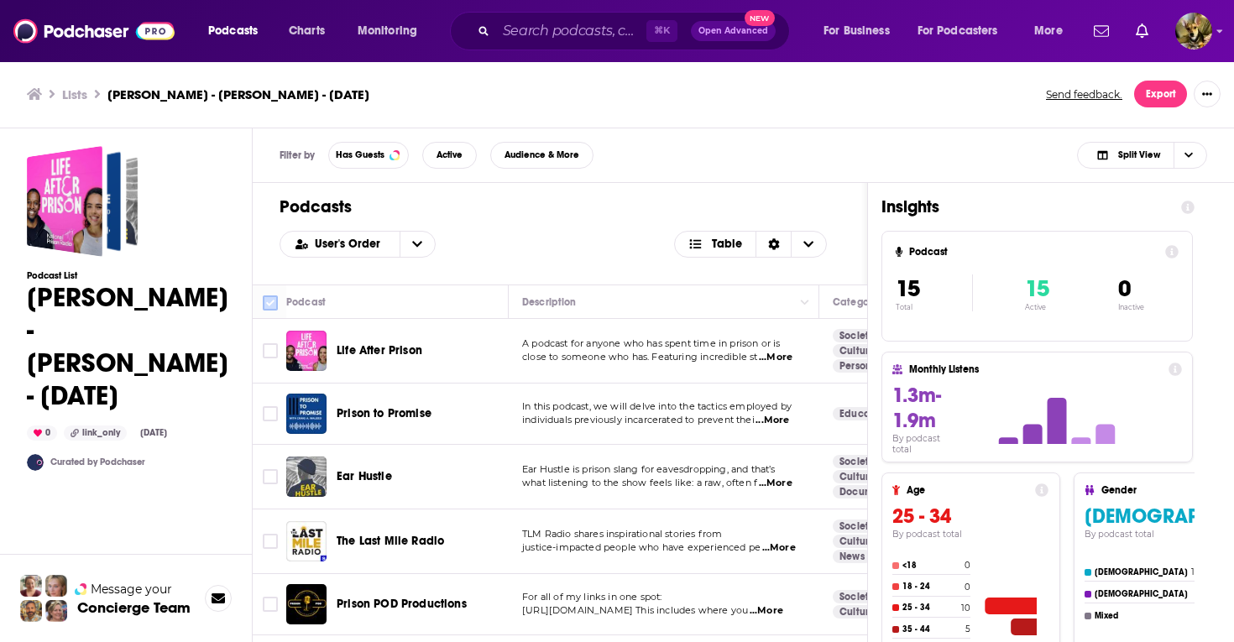
checkbox input "true"
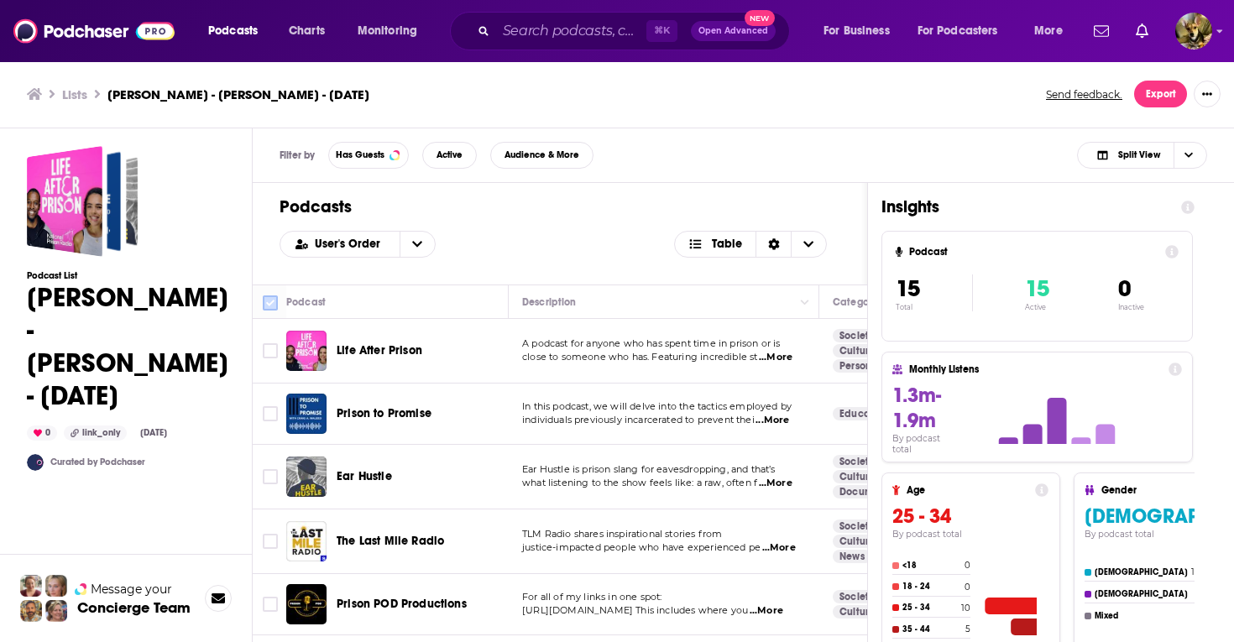
checkbox input "true"
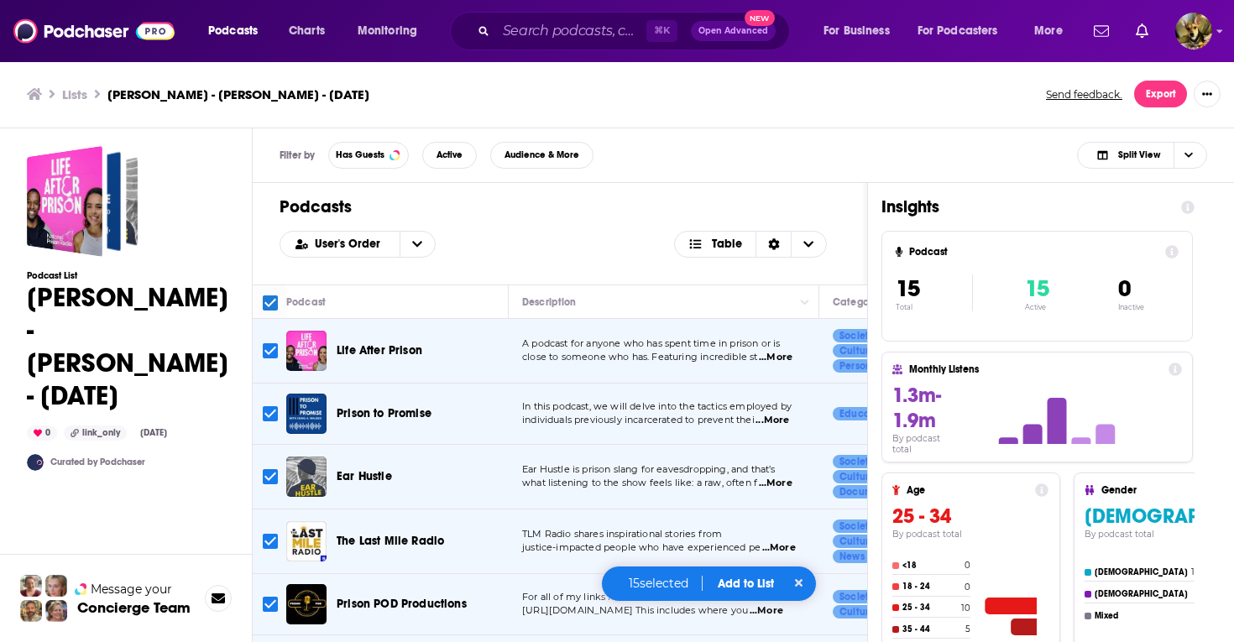
click at [750, 581] on button "Add to List" at bounding box center [745, 584] width 83 height 14
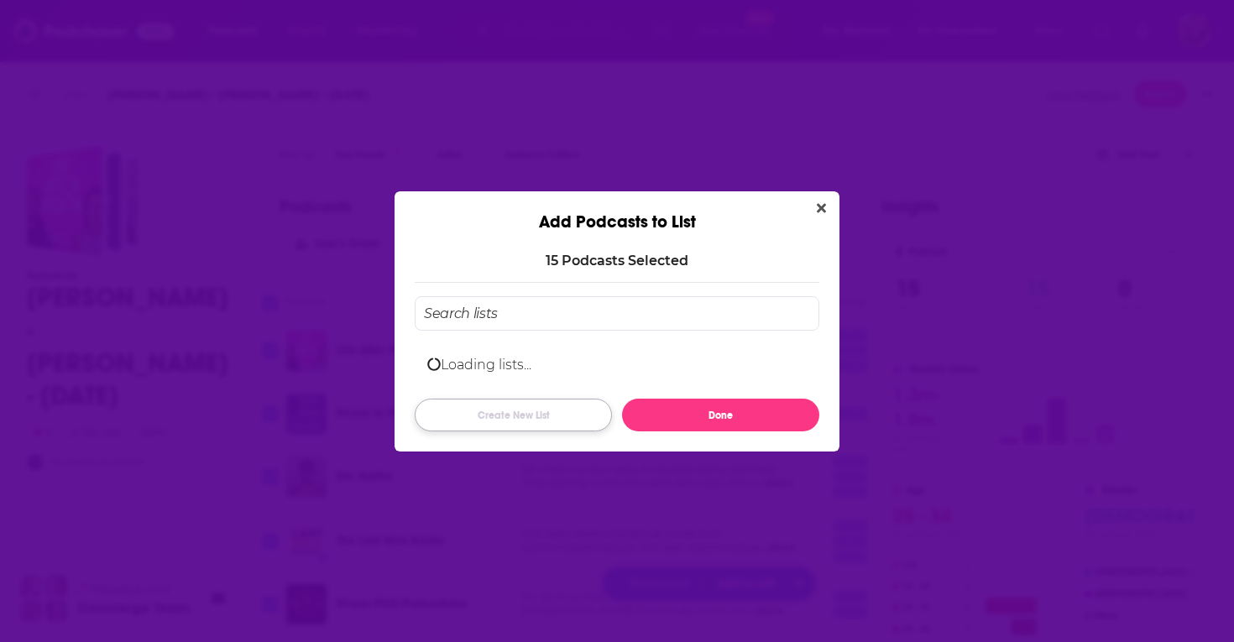
click at [510, 414] on button "Create New List" at bounding box center [513, 415] width 197 height 33
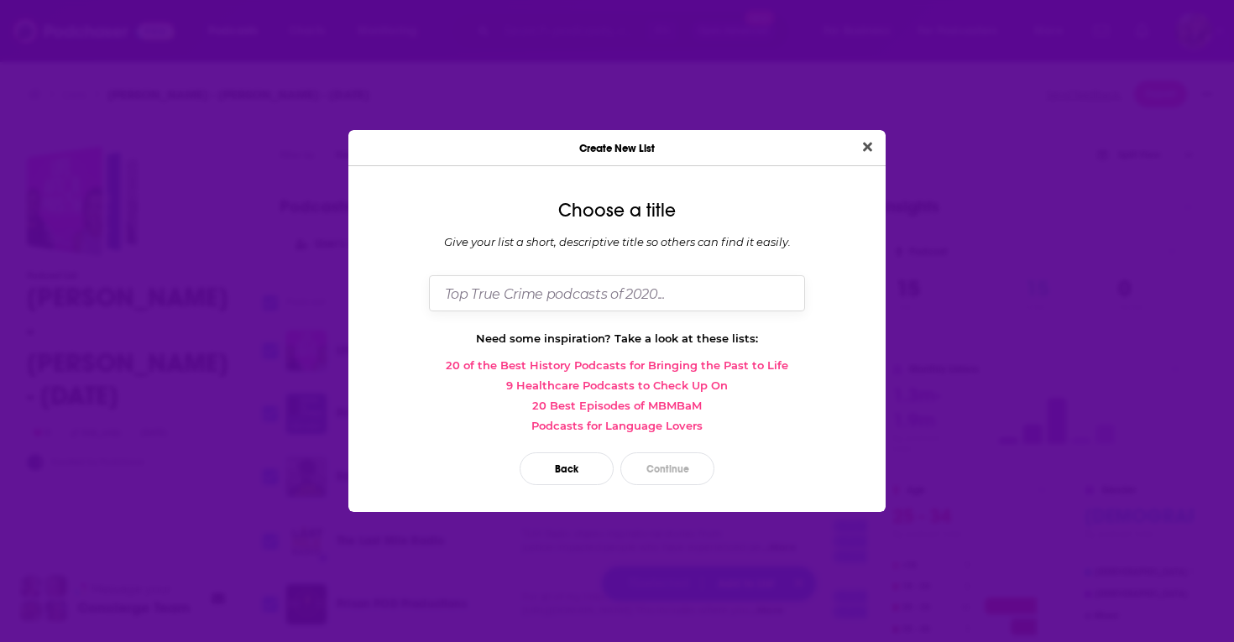
click at [514, 296] on input "Dialog" at bounding box center [617, 293] width 376 height 36
paste input "[PERSON_NAME]"
type input "[PERSON_NAME]- [PERSON_NAME]- 9/4"
click at [675, 472] on button "Continue" at bounding box center [667, 468] width 94 height 33
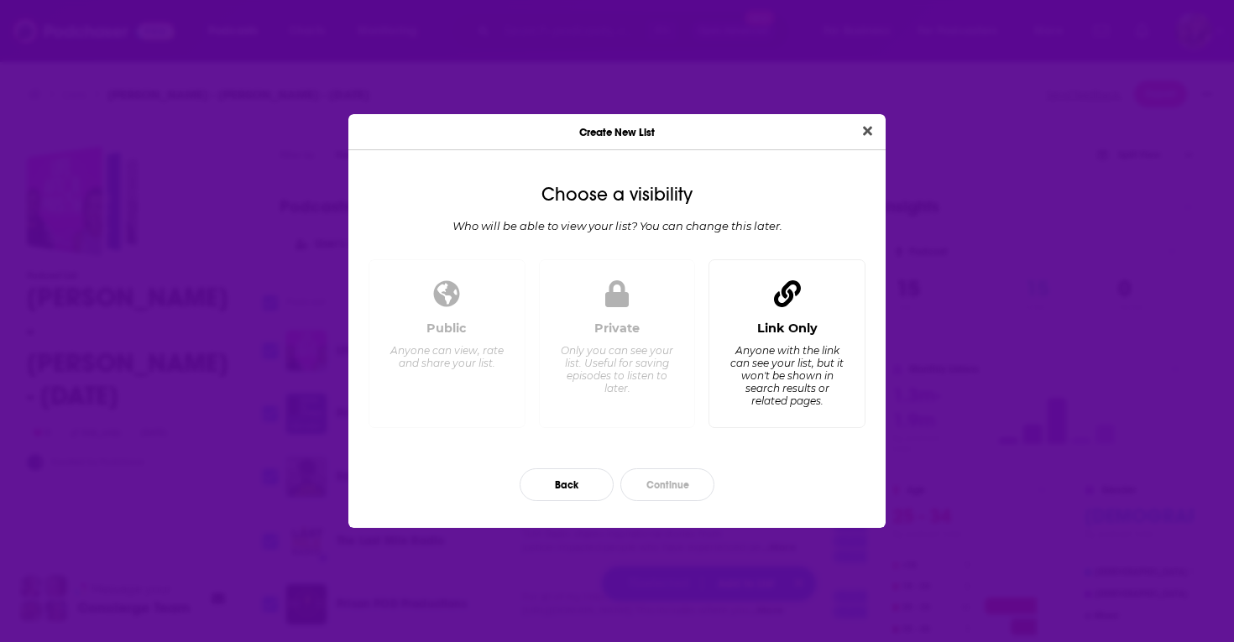
click at [749, 390] on div "Anyone with the link can see your list, but it won't be shown in search results…" at bounding box center [787, 375] width 115 height 63
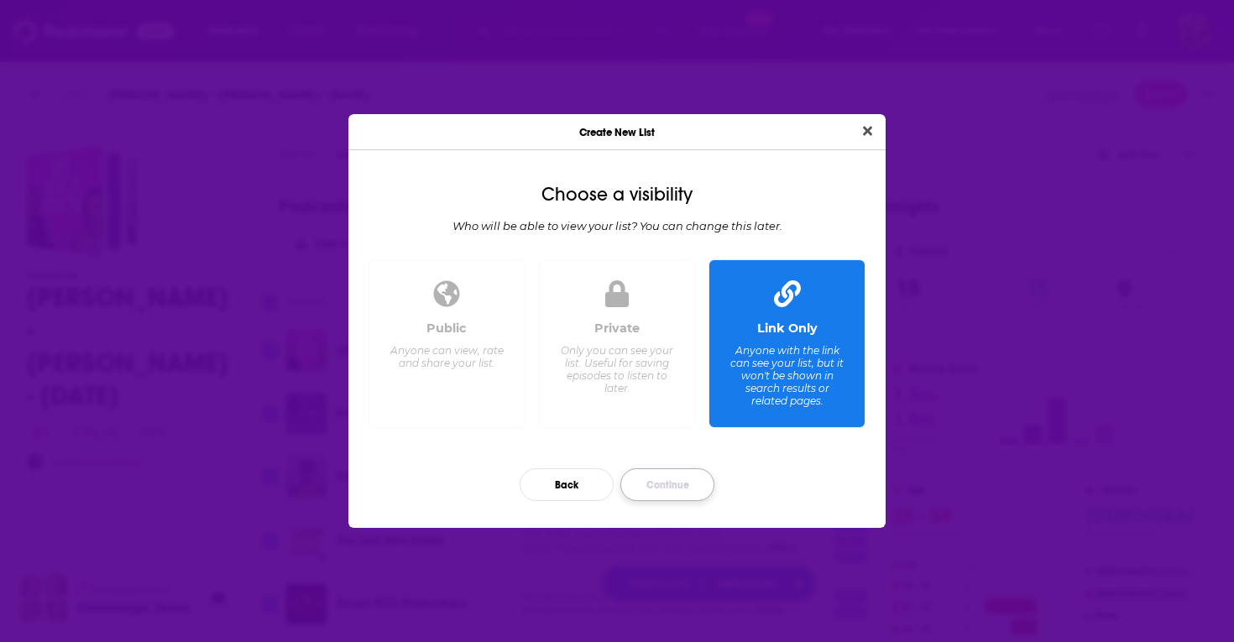
click at [664, 491] on button "Continue" at bounding box center [667, 484] width 94 height 33
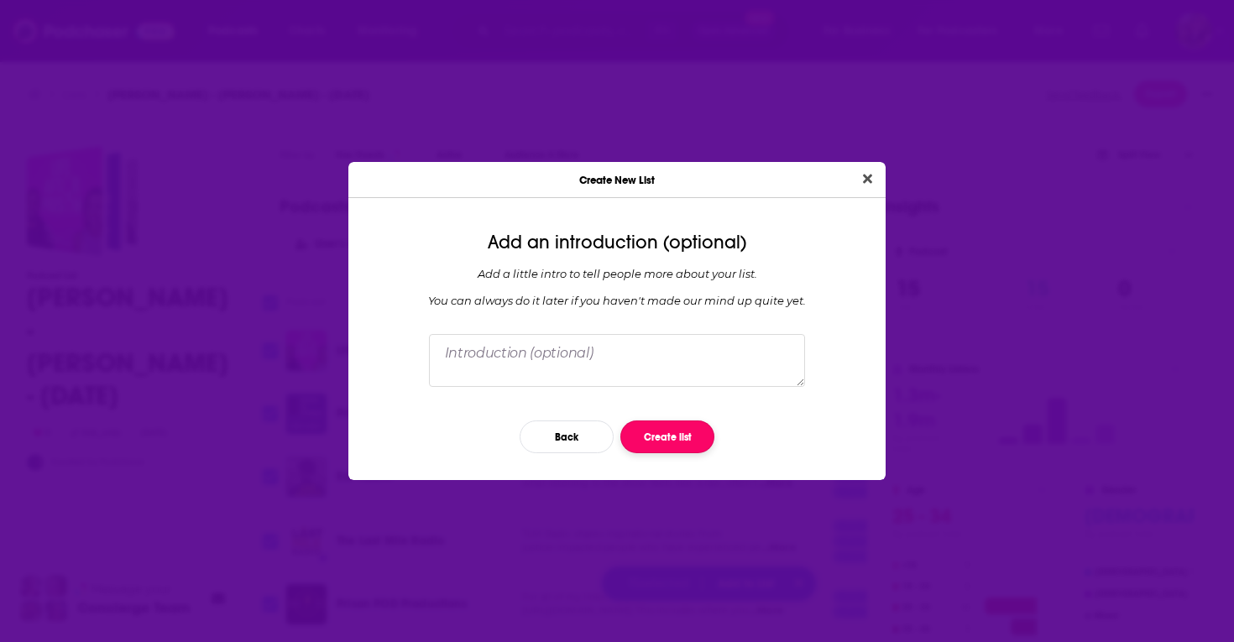
click at [665, 430] on button "Create list" at bounding box center [667, 437] width 94 height 33
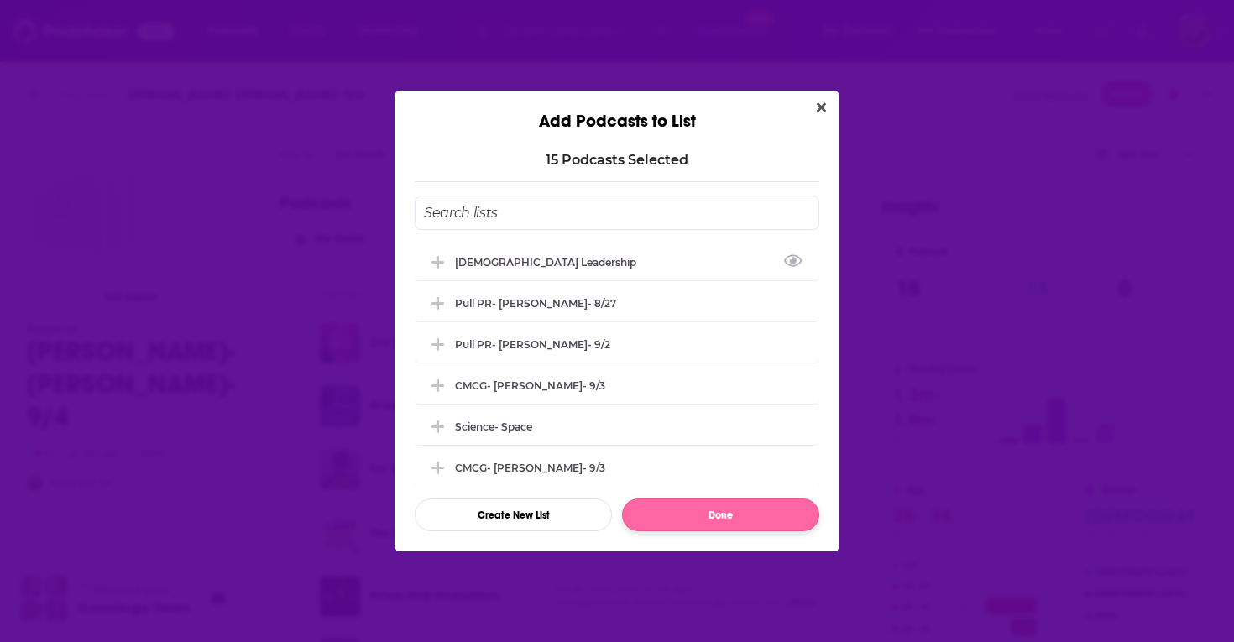
click at [715, 415] on div "Science- Space" at bounding box center [617, 426] width 405 height 37
click at [441, 426] on icon "Add Podcast To List" at bounding box center [437, 426] width 13 height 3
click at [442, 425] on icon "Add Podcast To List" at bounding box center [437, 426] width 13 height 3
click at [434, 426] on icon "Add Podcast To List" at bounding box center [437, 426] width 13 height 15
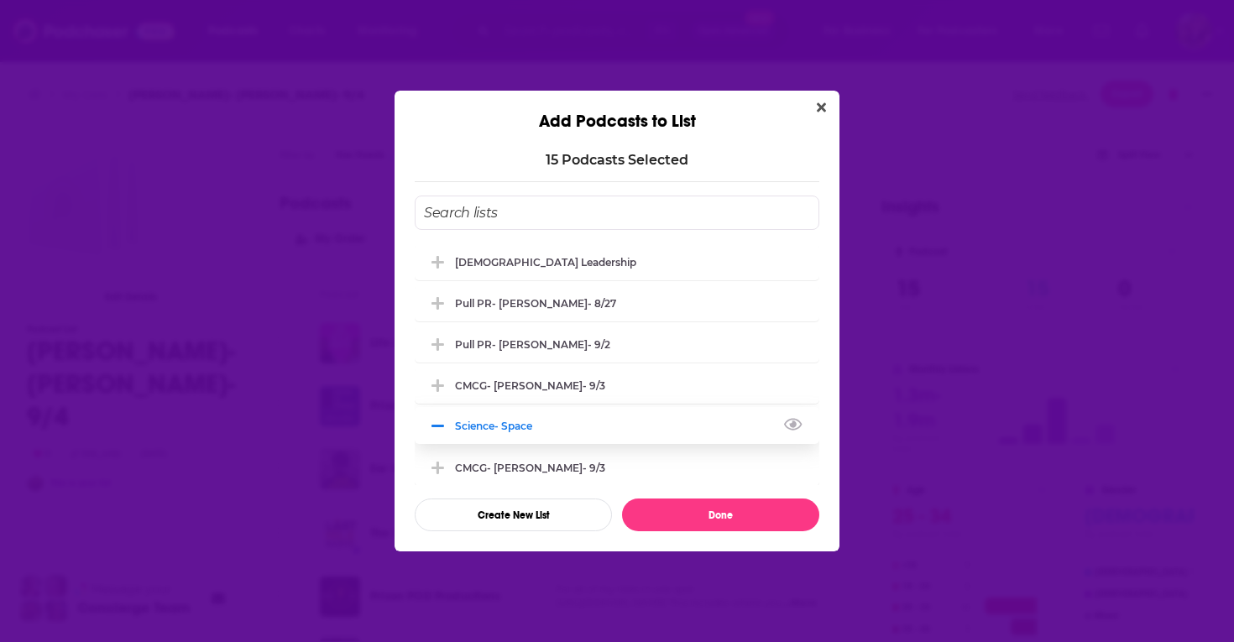
click at [434, 426] on icon "Add Podcast To List" at bounding box center [437, 426] width 13 height 15
click at [795, 422] on icon "View Link" at bounding box center [793, 425] width 18 height 12
click at [817, 107] on icon "Close" at bounding box center [821, 107] width 9 height 13
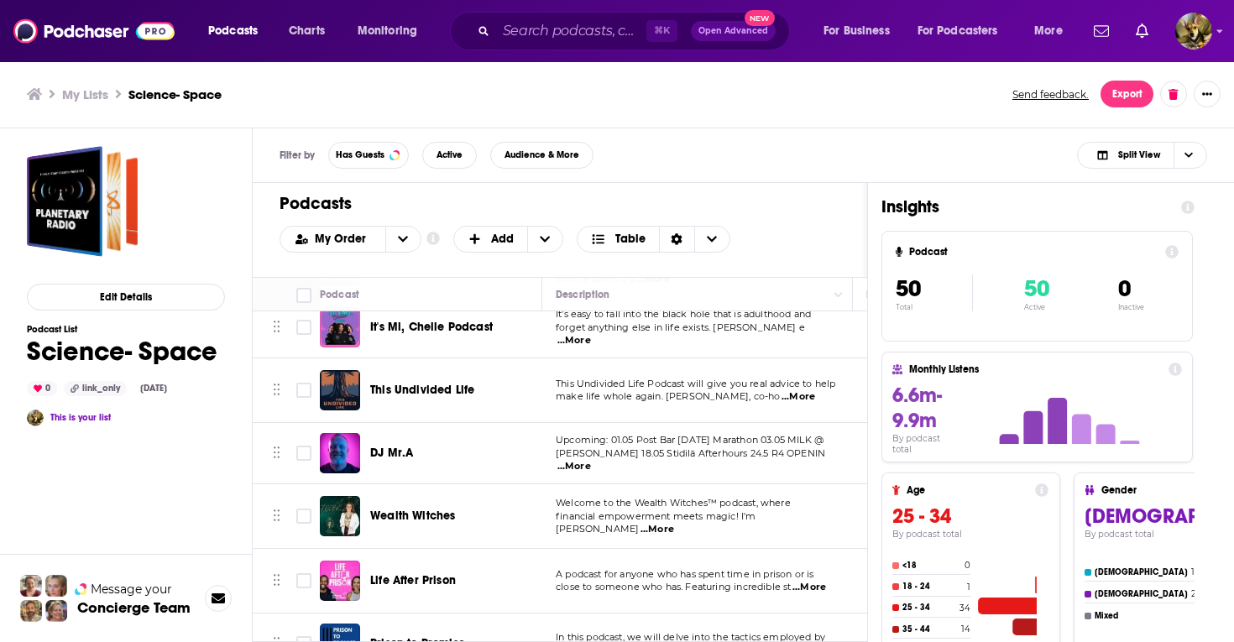
scroll to position [1943, 0]
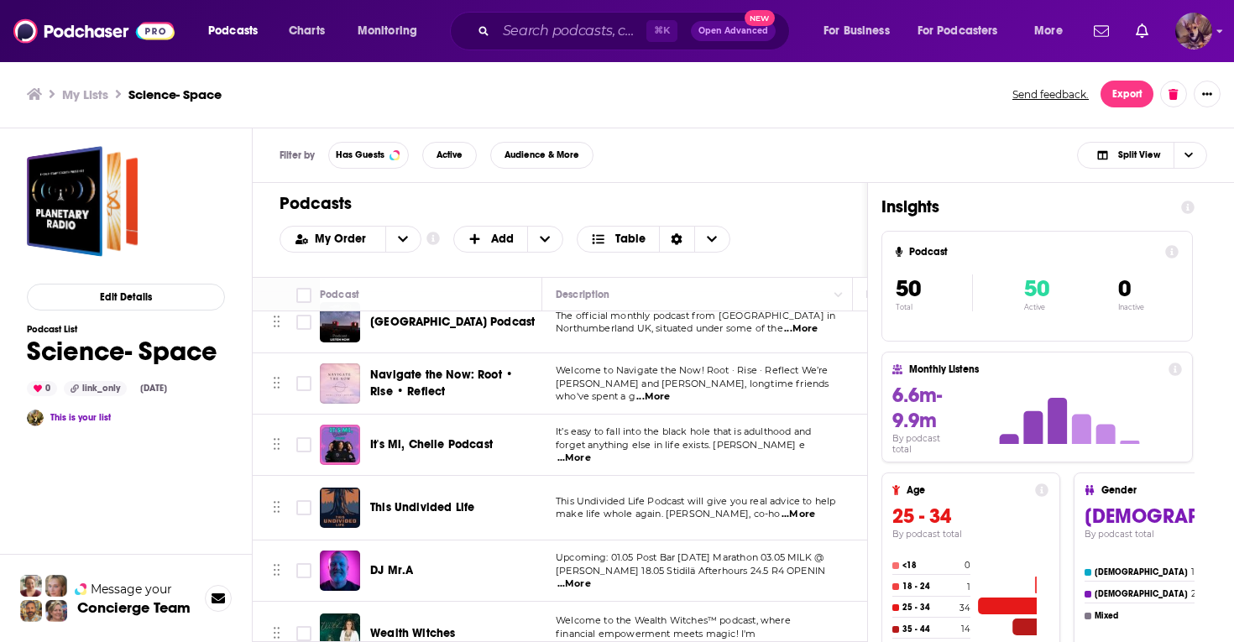
click at [1182, 48] on div "Logged in as SydneyDemo" at bounding box center [1193, 31] width 37 height 37
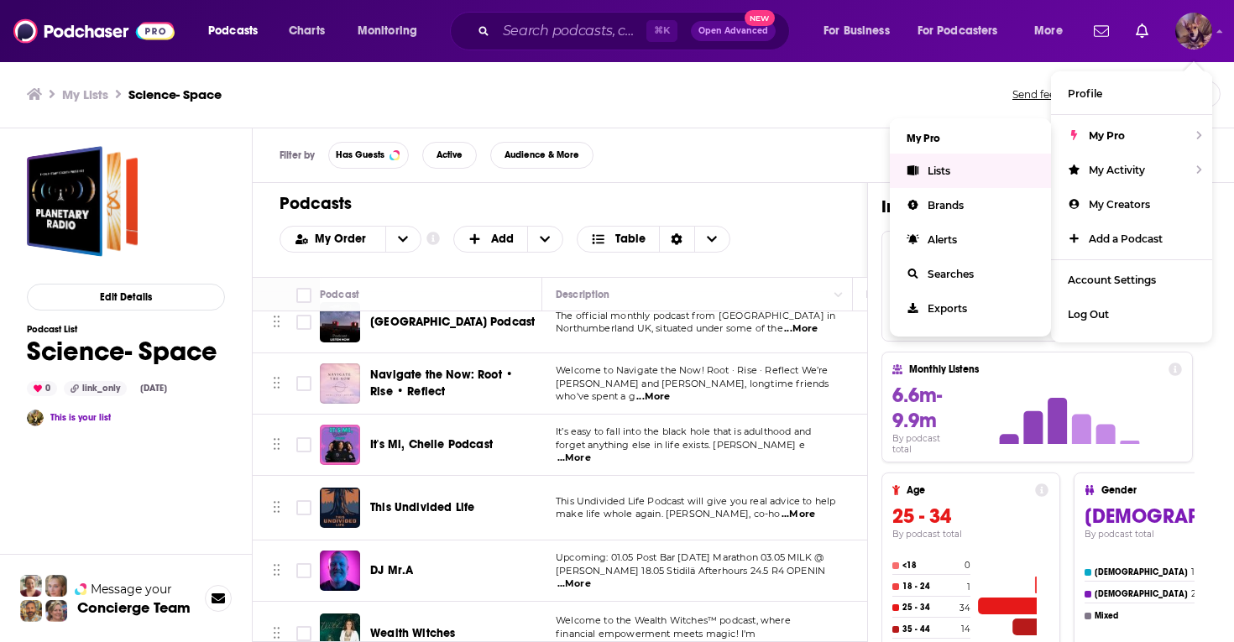
click at [964, 165] on link "Lists" at bounding box center [970, 171] width 161 height 34
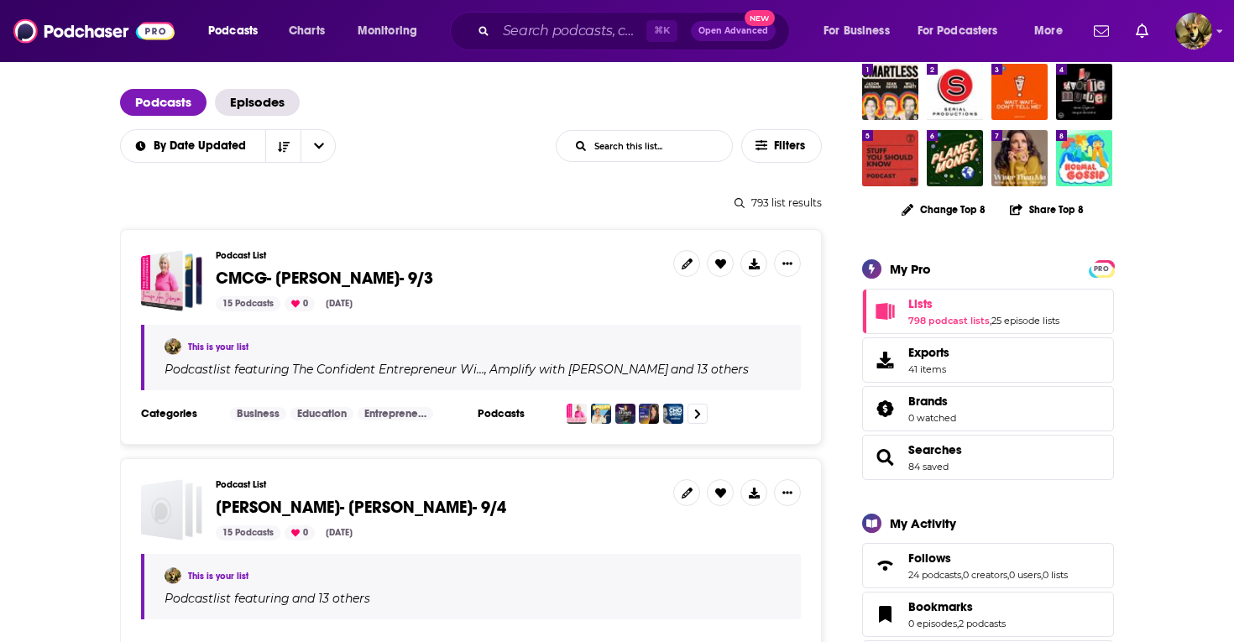
scroll to position [168, 0]
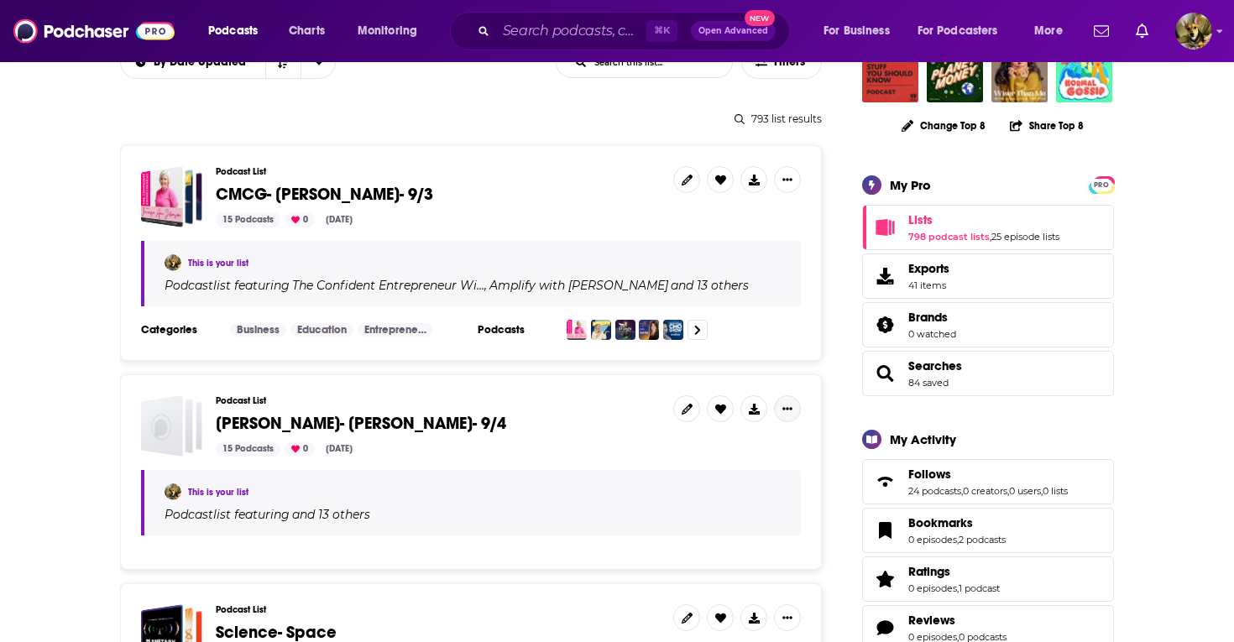
click at [790, 413] on button "Show More Button" at bounding box center [787, 408] width 27 height 27
click at [734, 547] on button "Share" at bounding box center [730, 541] width 161 height 31
click at [796, 472] on icon "Show additional menu" at bounding box center [794, 474] width 10 height 13
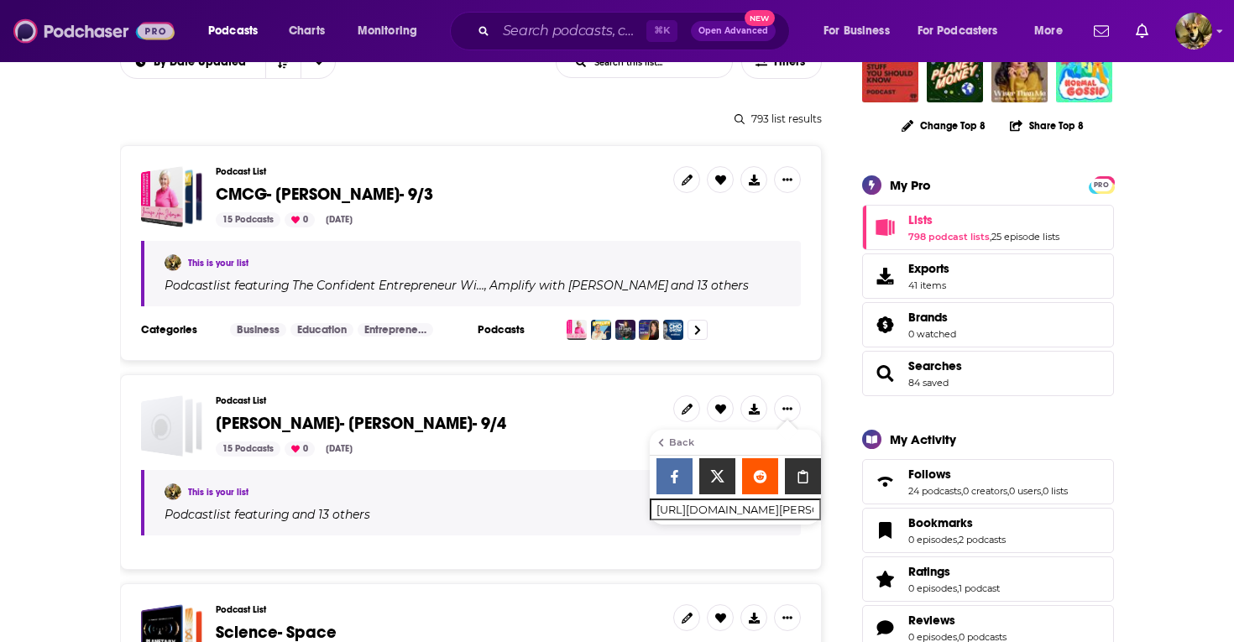
click at [127, 23] on img at bounding box center [93, 31] width 161 height 32
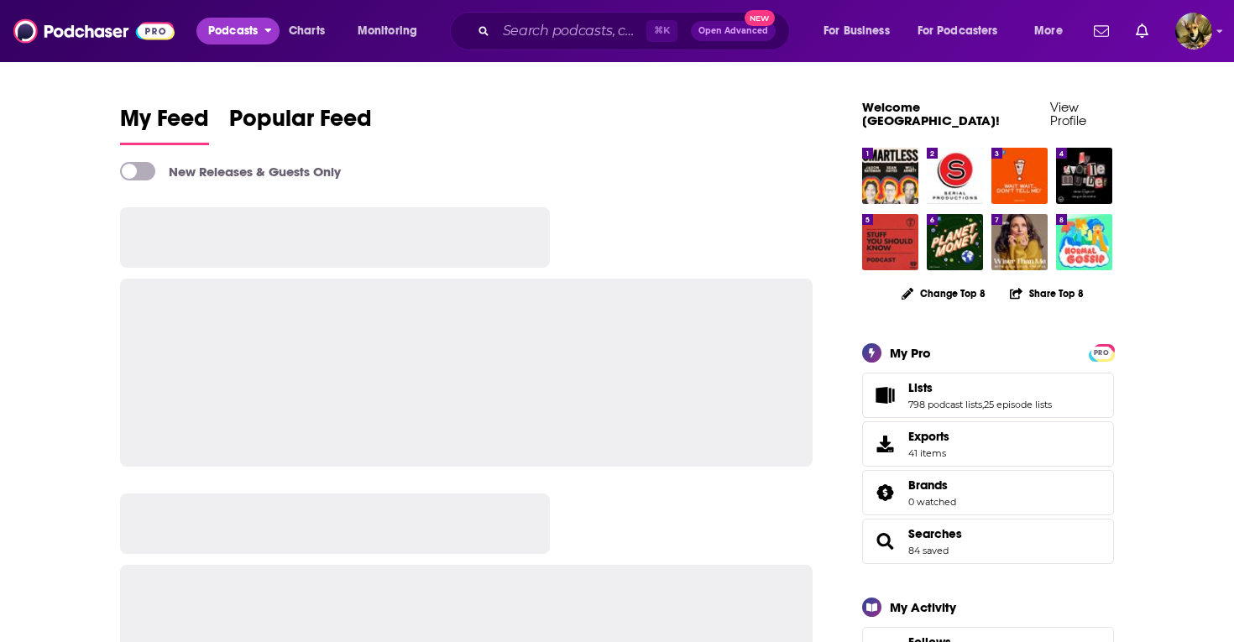
click at [262, 28] on button "Podcasts" at bounding box center [237, 31] width 83 height 27
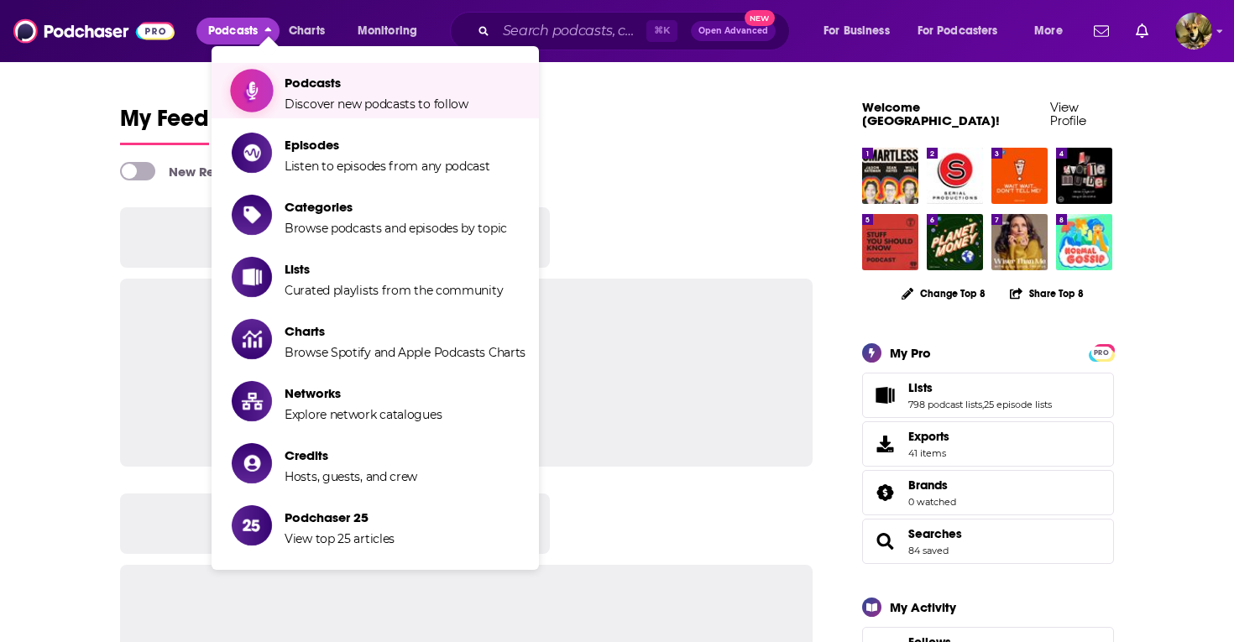
click at [304, 90] on span "Podcasts" at bounding box center [377, 83] width 184 height 16
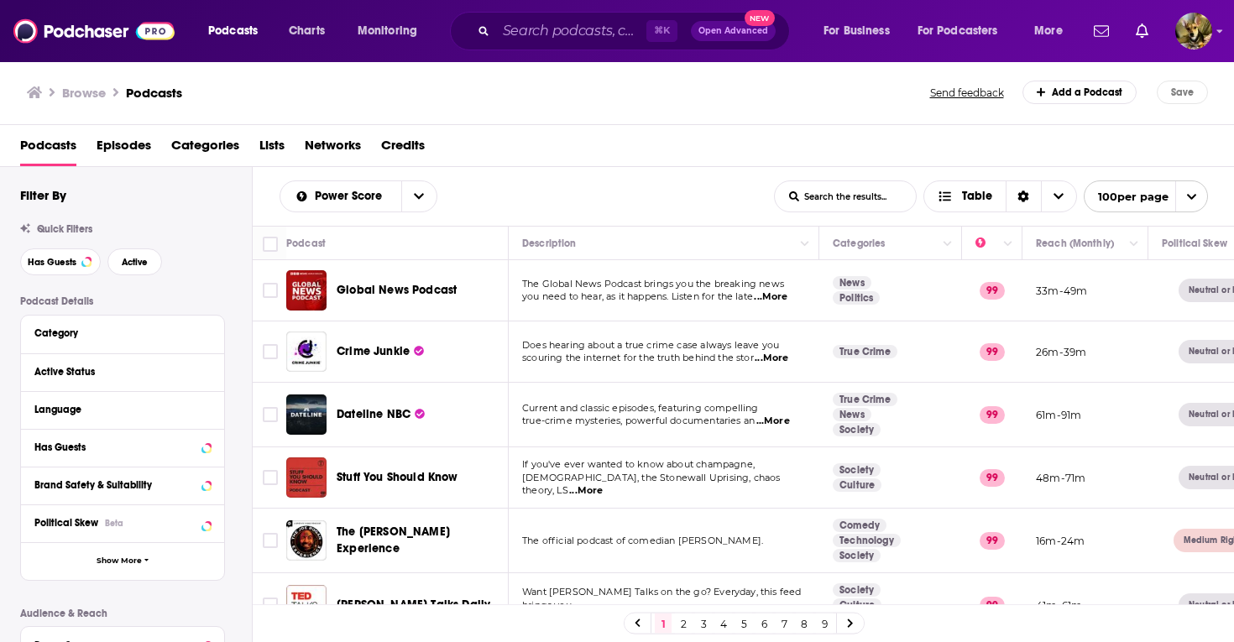
click at [1192, 196] on icon "open menu" at bounding box center [1191, 197] width 9 height 6
click at [269, 243] on input "Toggle select all" at bounding box center [270, 244] width 15 height 15
checkbox input "true"
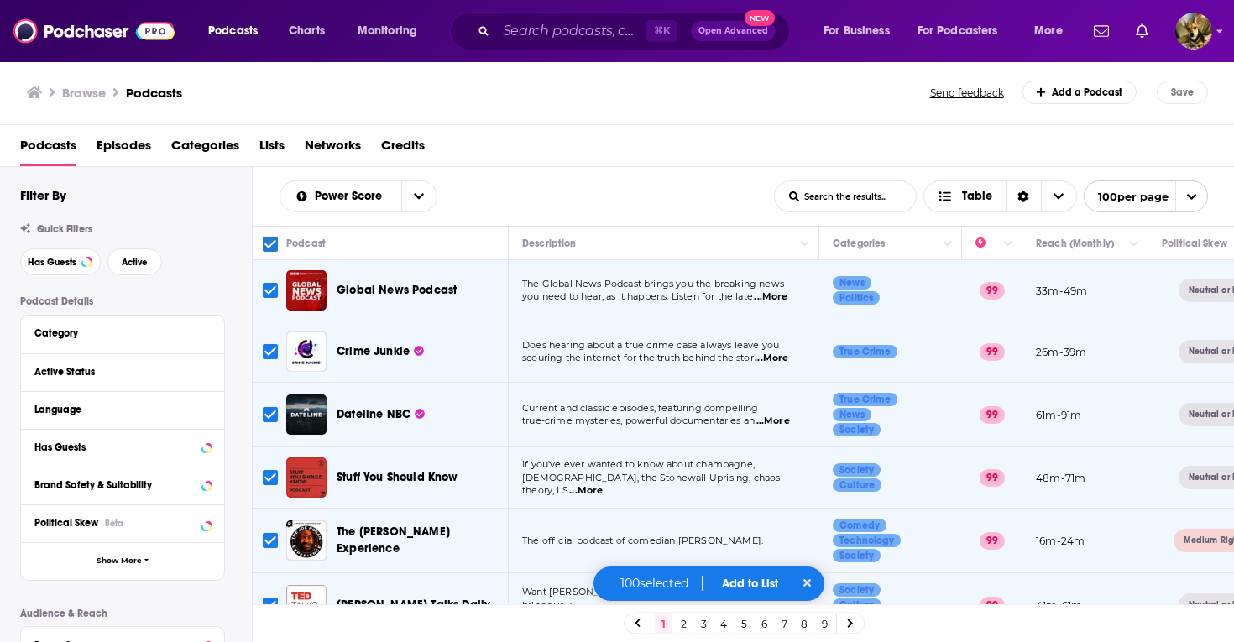
click at [1190, 195] on icon "open menu" at bounding box center [1191, 196] width 11 height 11
